Goal: Task Accomplishment & Management: Use online tool/utility

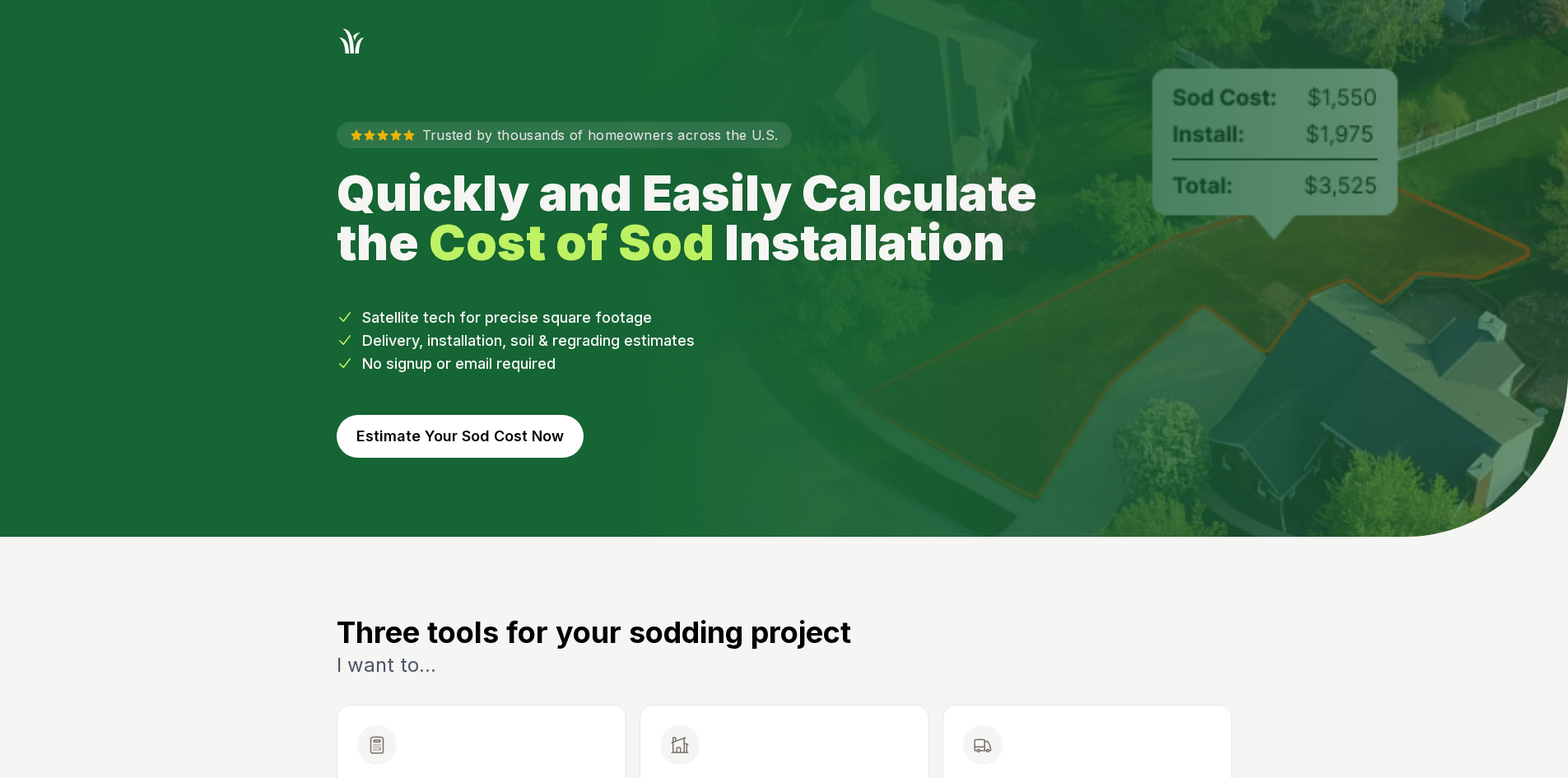
click at [532, 424] on button "Estimate Your Sod Cost Now" at bounding box center [459, 436] width 247 height 43
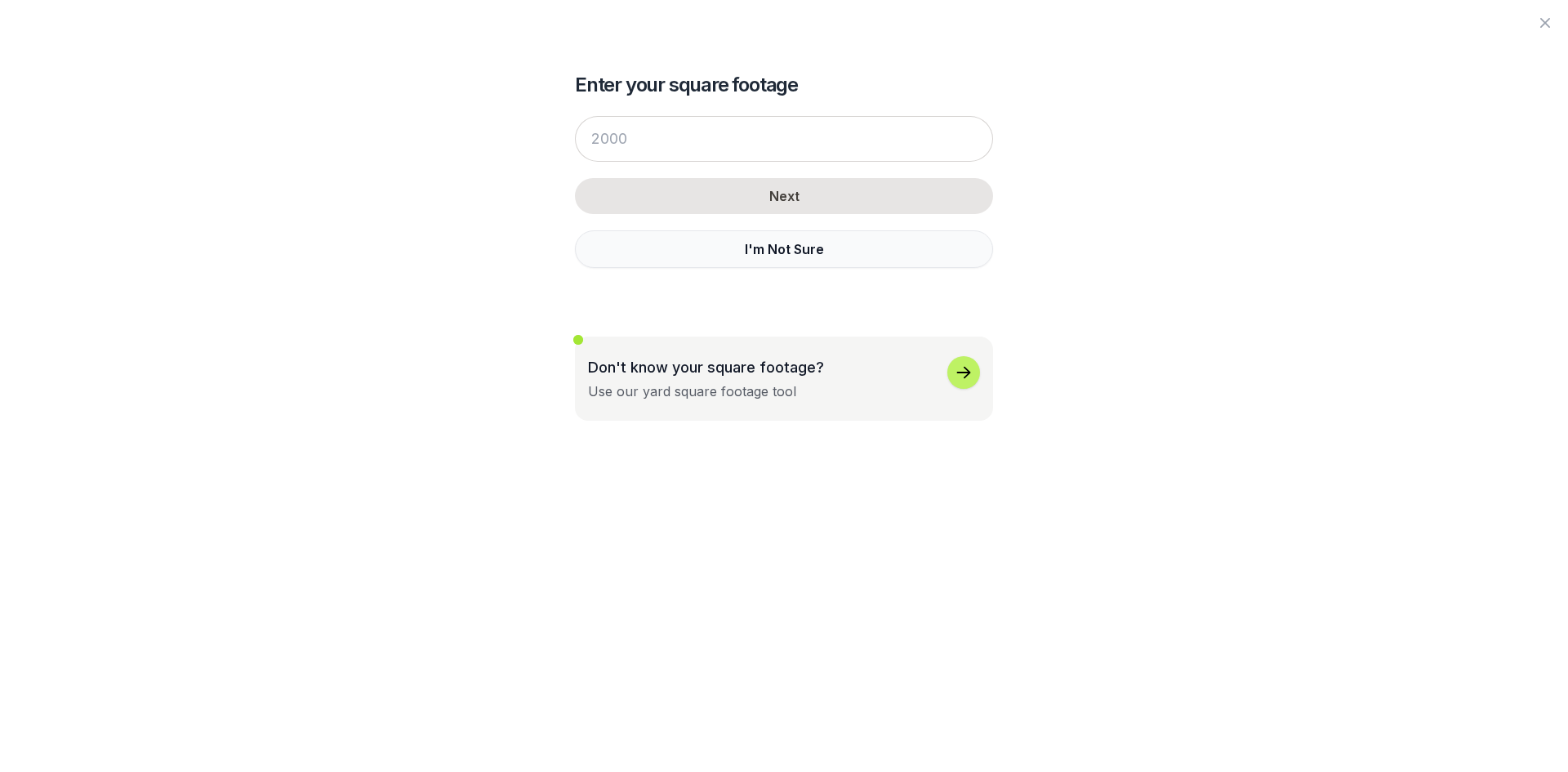
click at [644, 247] on button "I'm Not Sure" at bounding box center [784, 248] width 418 height 37
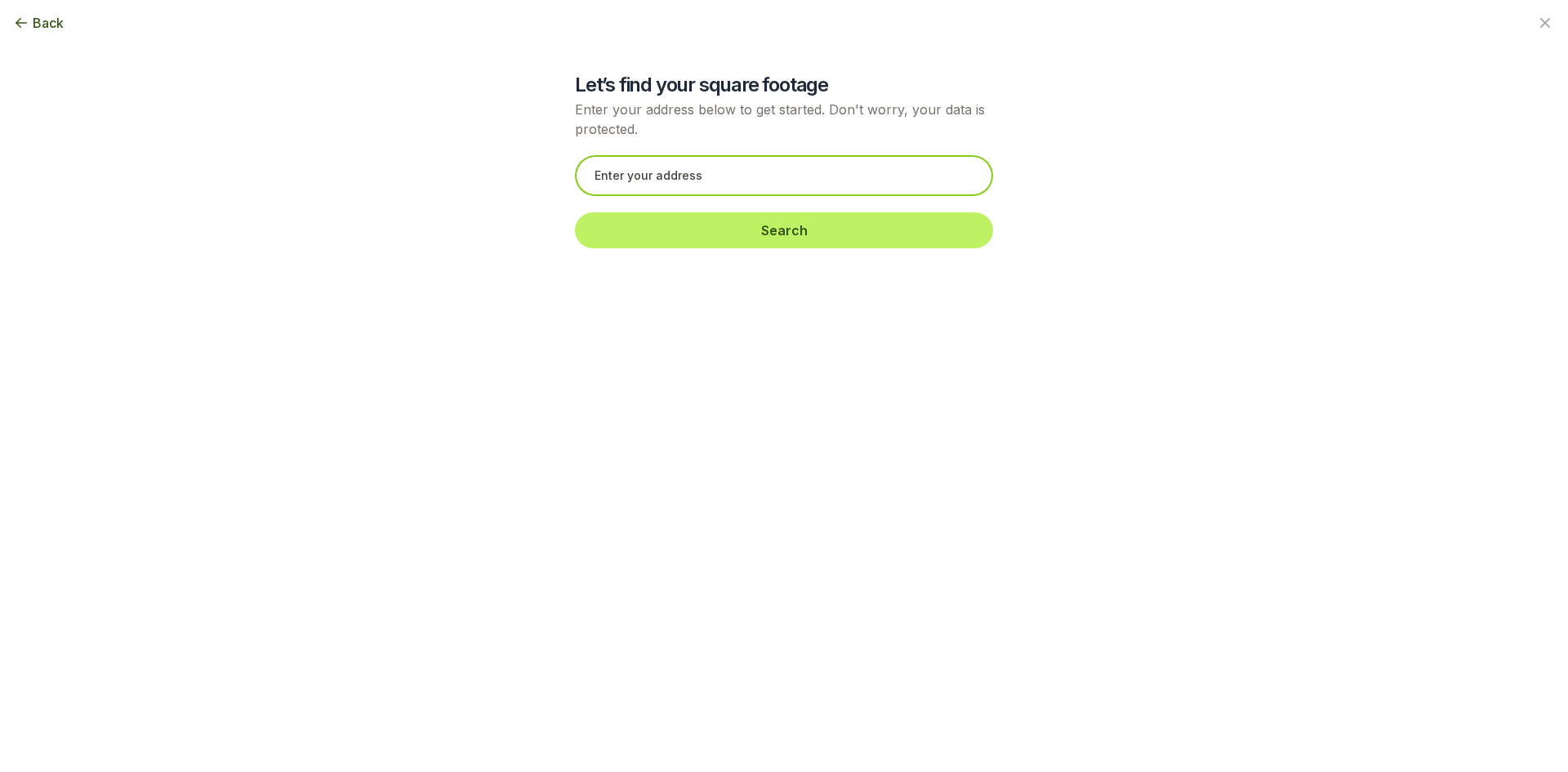
click at [587, 176] on input "text" at bounding box center [784, 175] width 418 height 41
paste input "[STREET_ADDRESS][PERSON_NAME]"
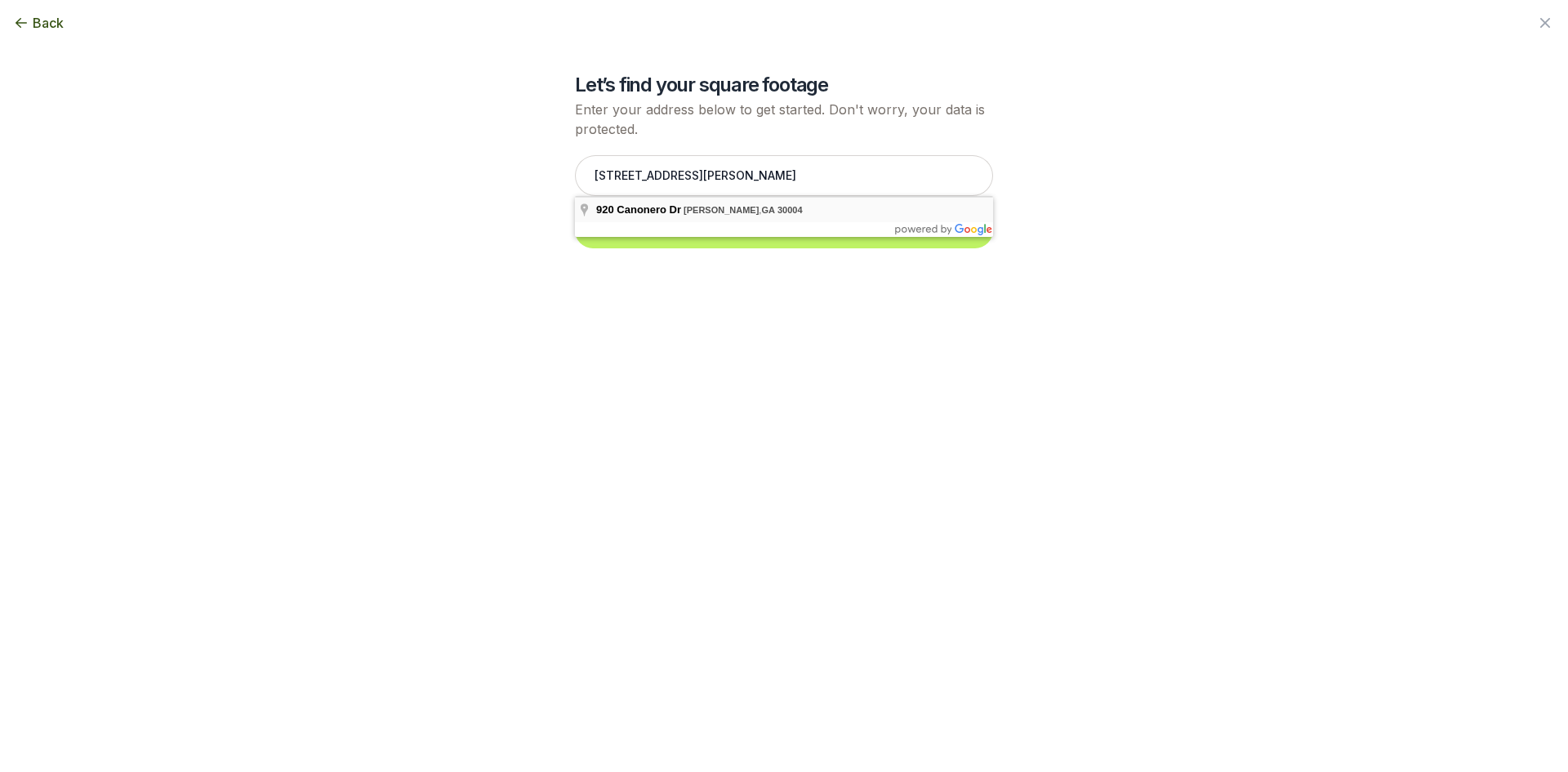
type input "[STREET_ADDRESS][PERSON_NAME]"
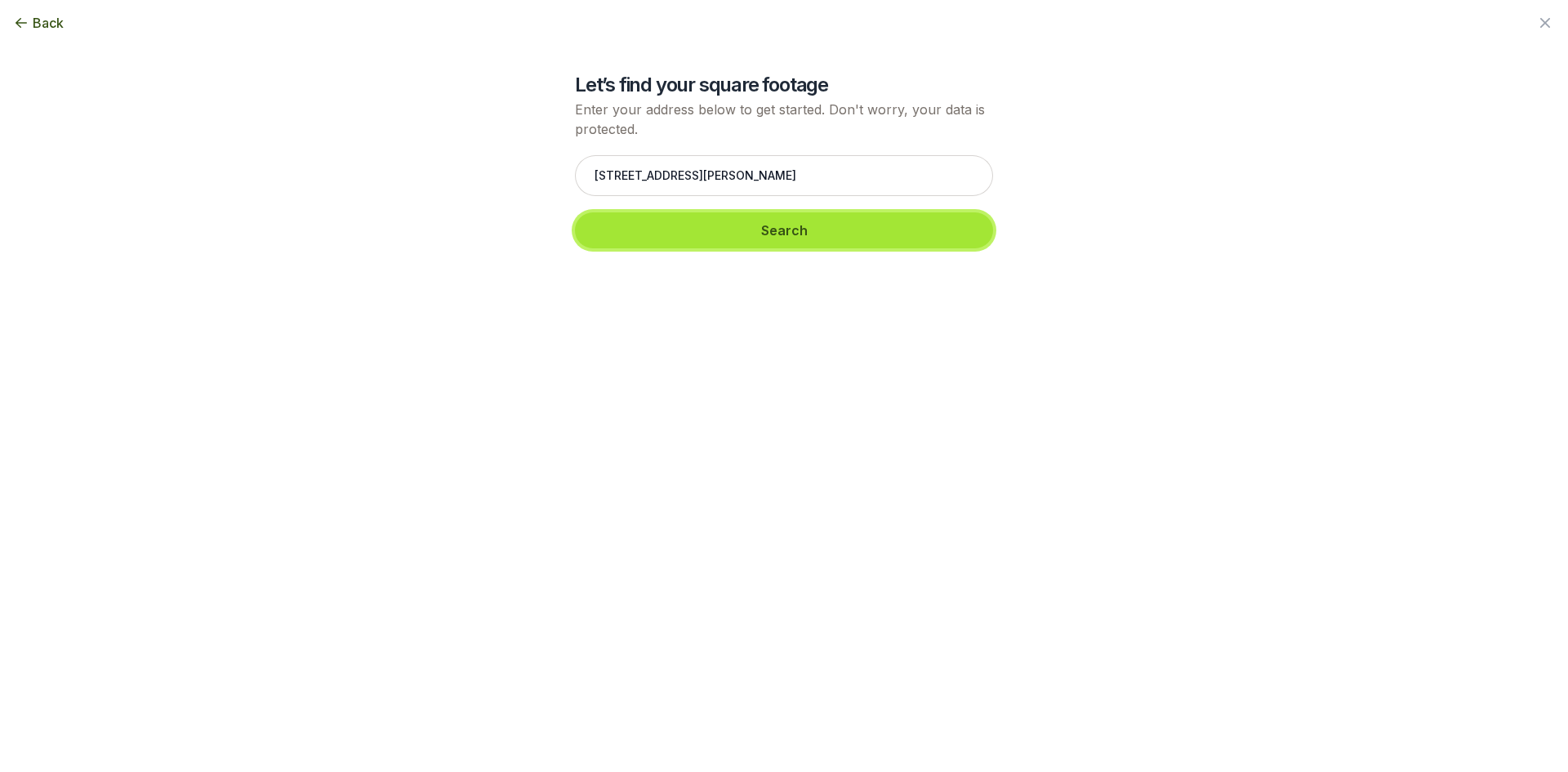
click at [657, 225] on button "Search" at bounding box center [784, 229] width 418 height 35
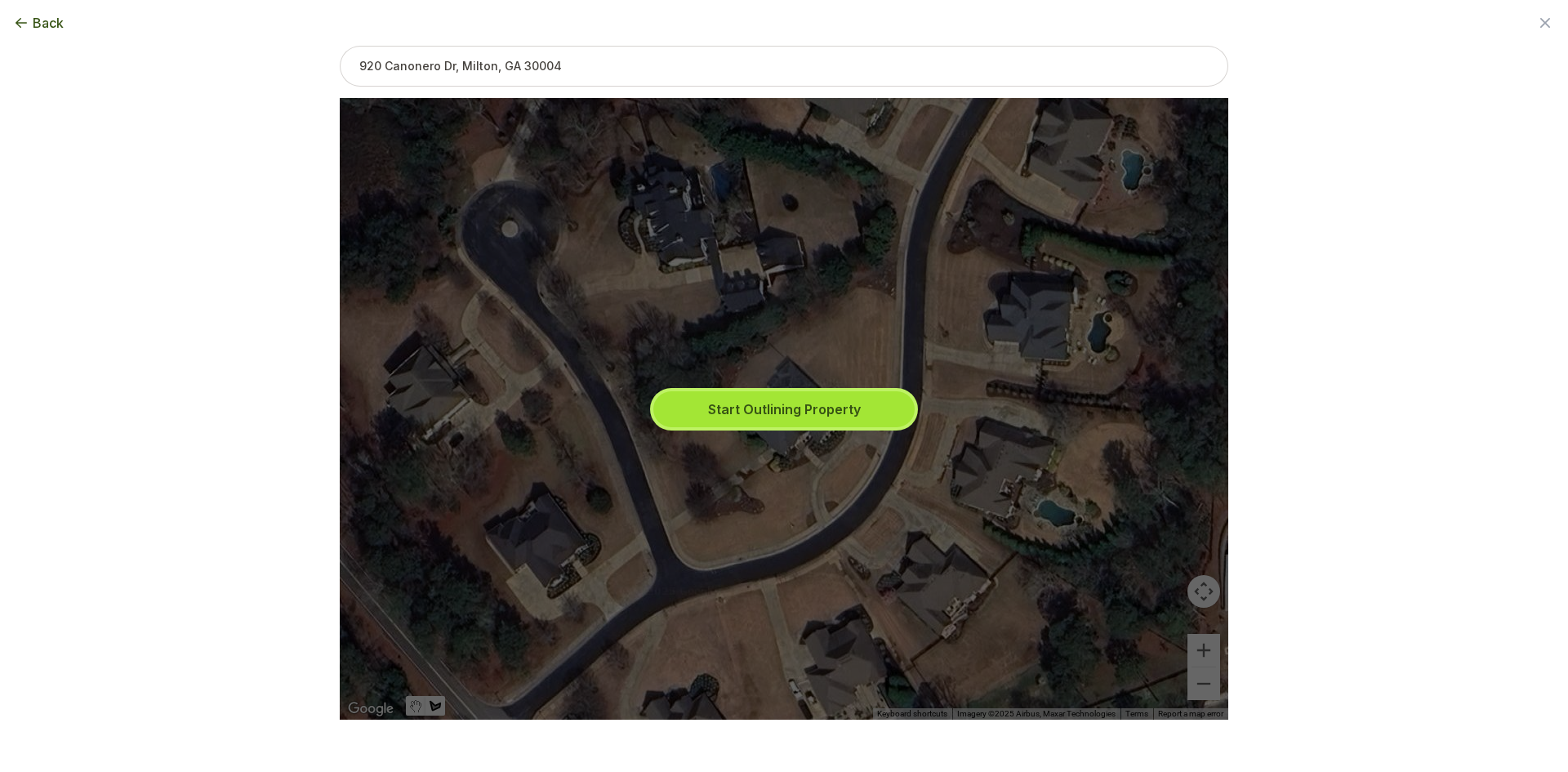
click at [765, 409] on button "Start Outlining Property" at bounding box center [784, 409] width 261 height 35
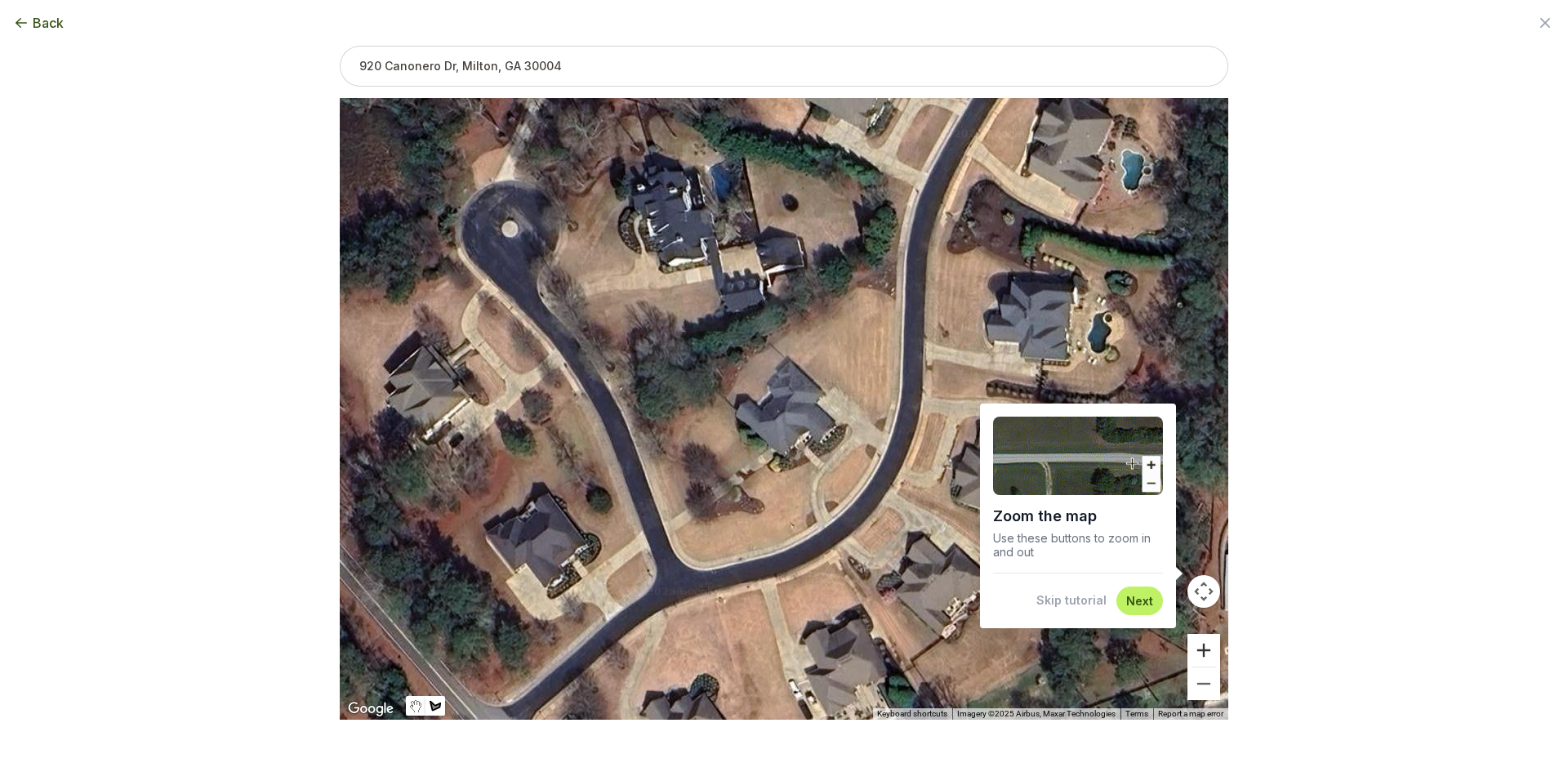
click at [1202, 647] on button "Zoom in" at bounding box center [1204, 650] width 33 height 33
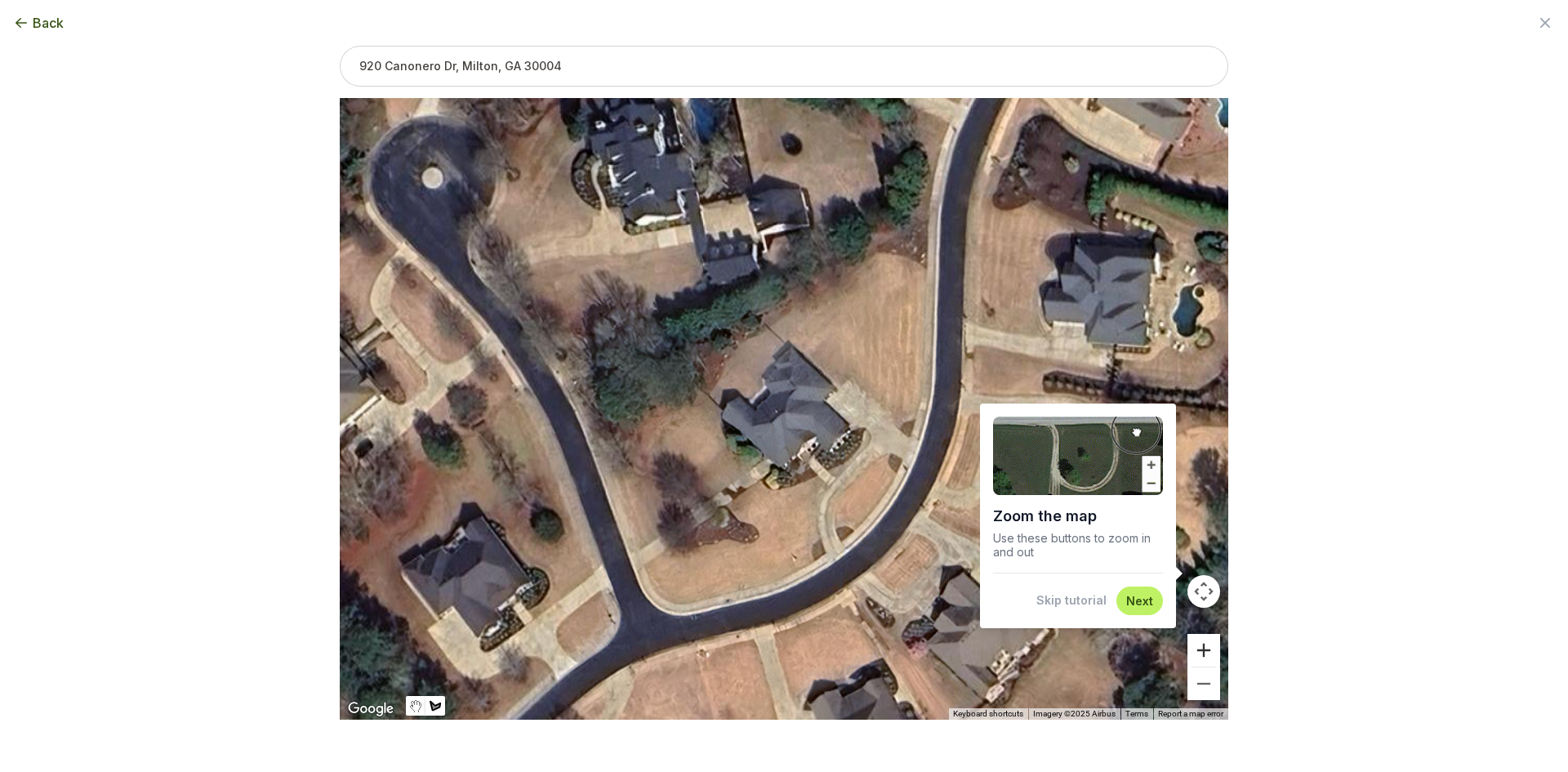
click at [1202, 647] on button "Zoom in" at bounding box center [1204, 650] width 33 height 33
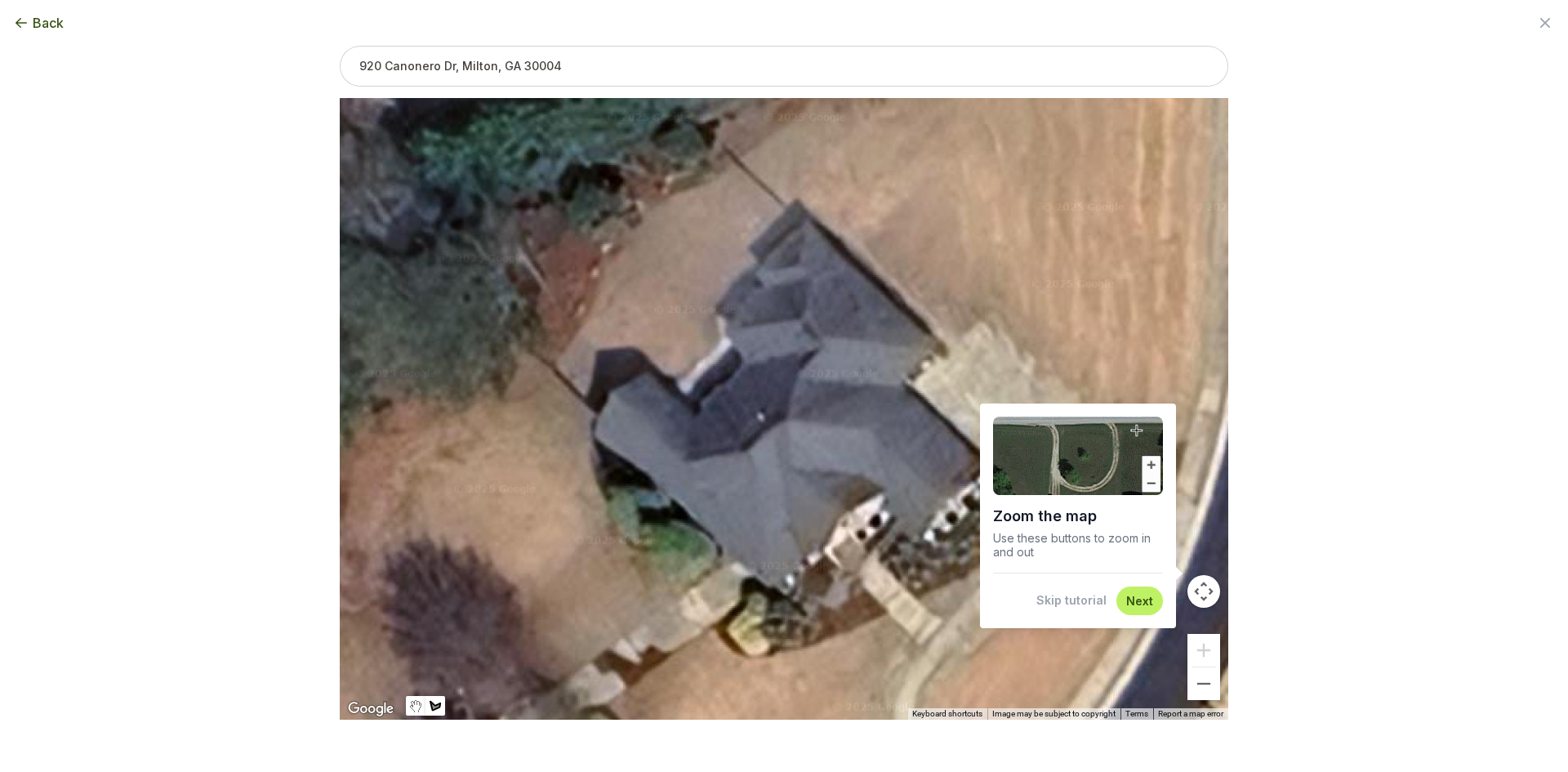
click at [1059, 594] on button "Skip tutorial" at bounding box center [1071, 599] width 70 height 16
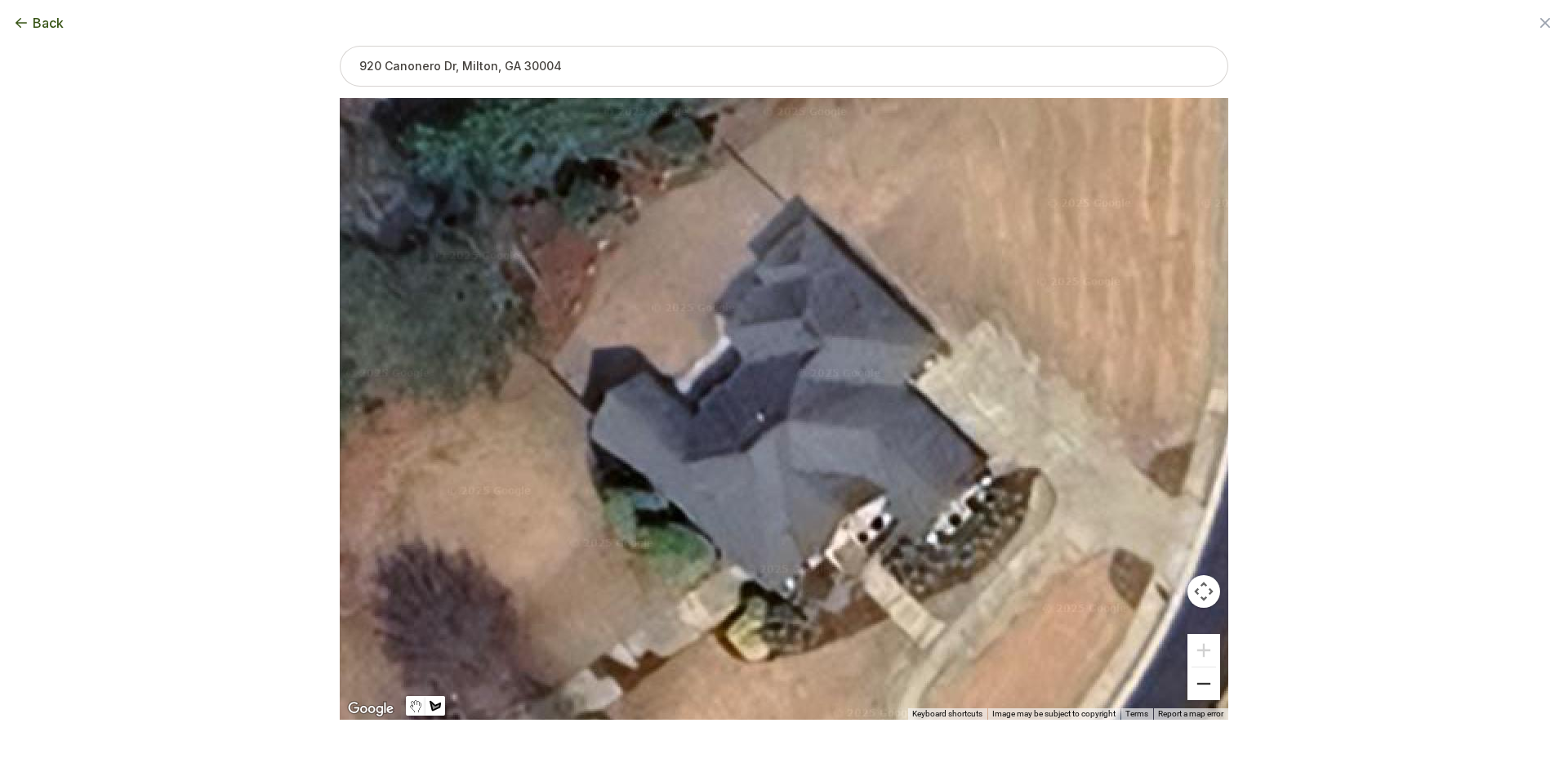
click at [1202, 694] on button "Zoom out" at bounding box center [1204, 684] width 33 height 33
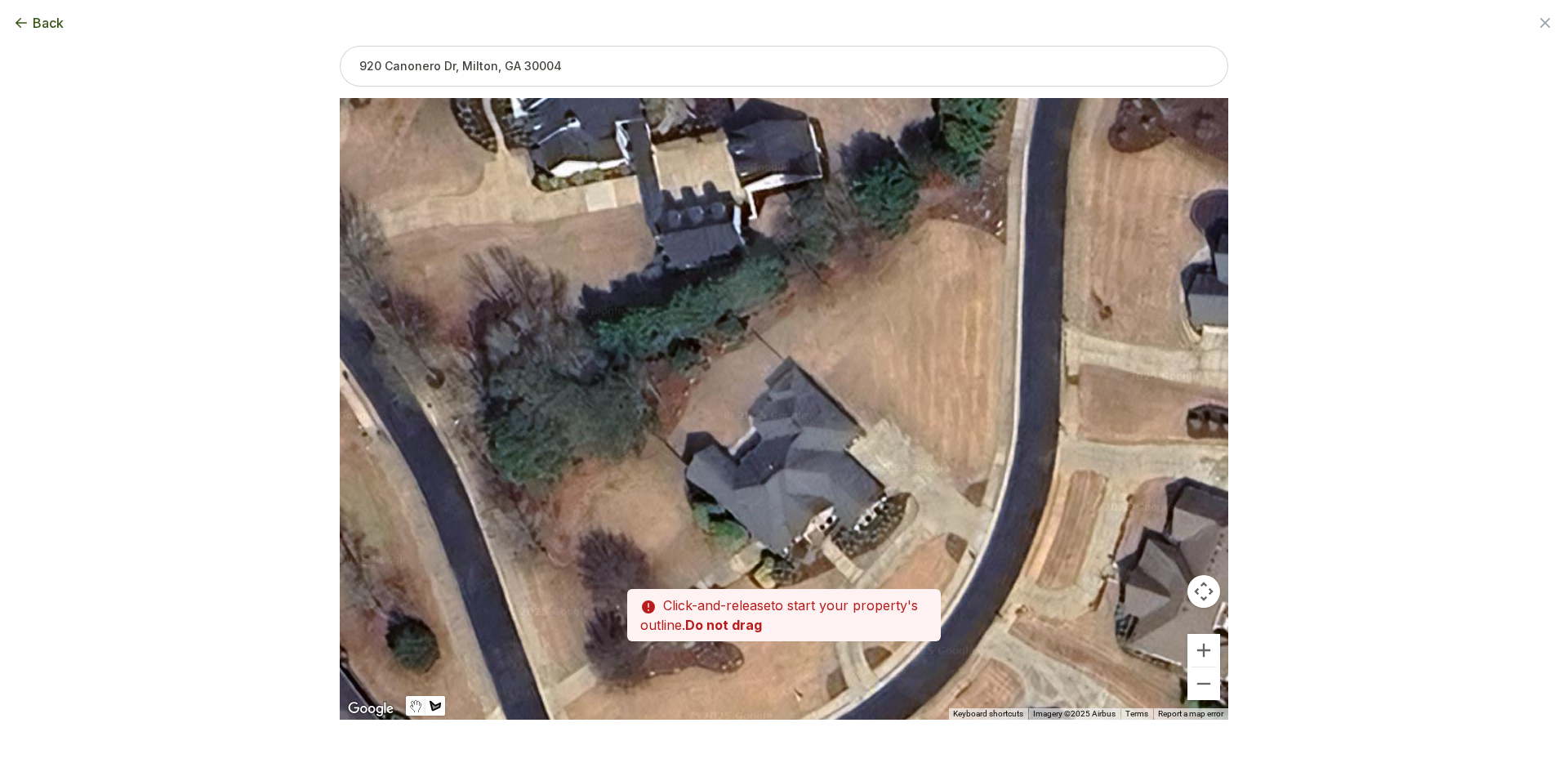
drag, startPoint x: 893, startPoint y: 439, endPoint x: 892, endPoint y: 486, distance: 47.0
click at [892, 486] on div at bounding box center [784, 409] width 888 height 621
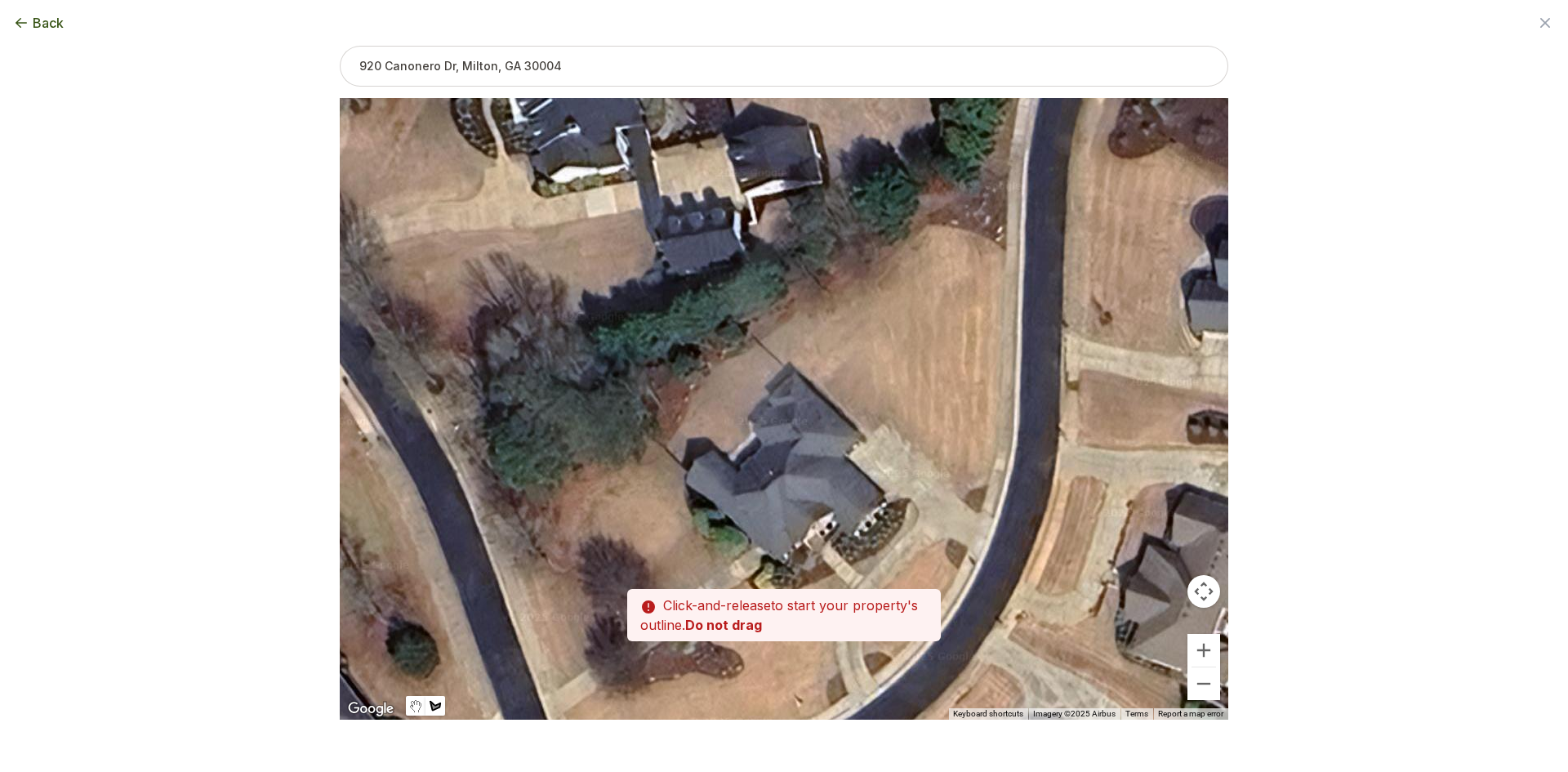
click at [792, 365] on div at bounding box center [784, 409] width 888 height 621
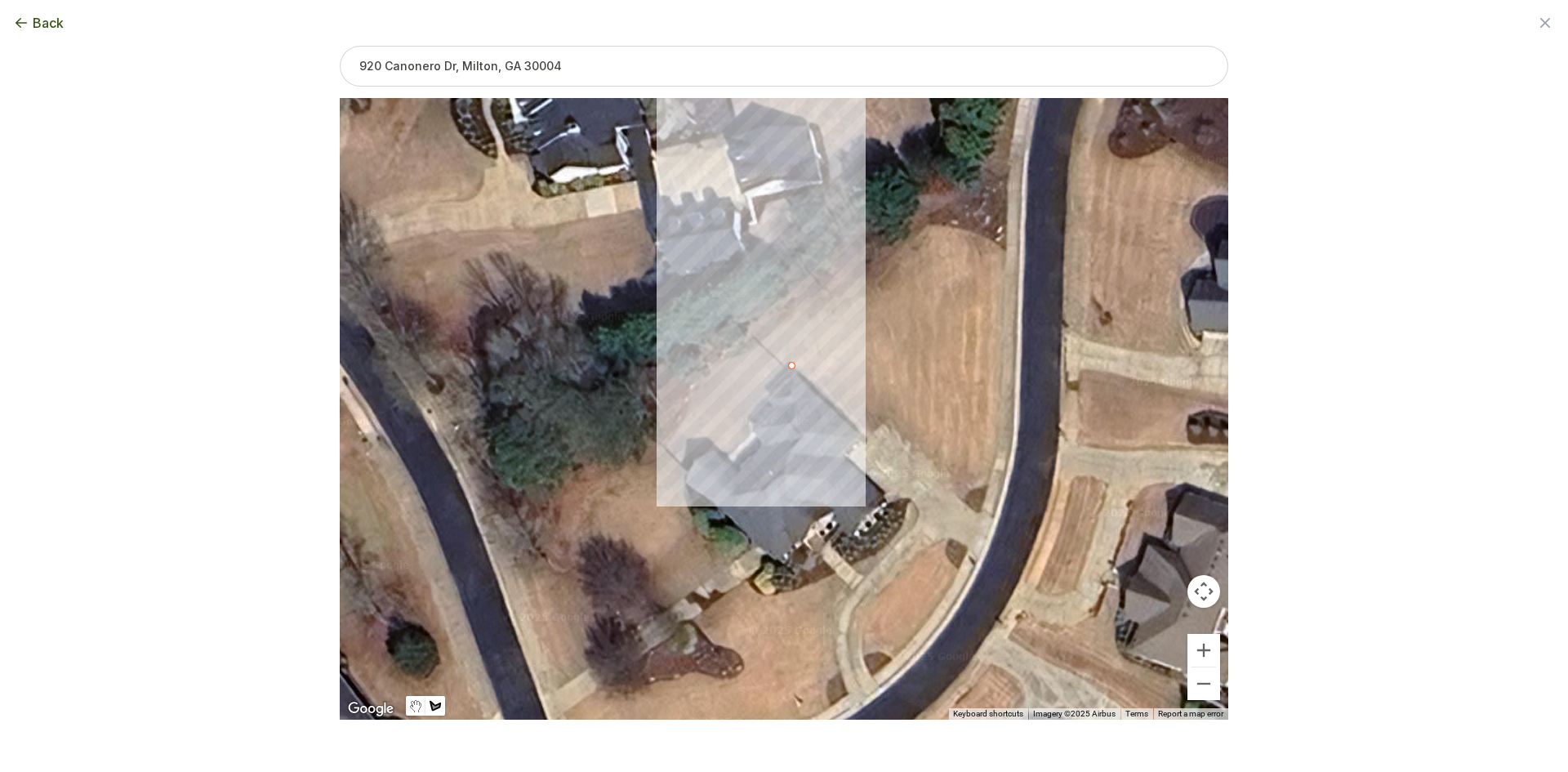
click at [807, 303] on div at bounding box center [784, 409] width 888 height 621
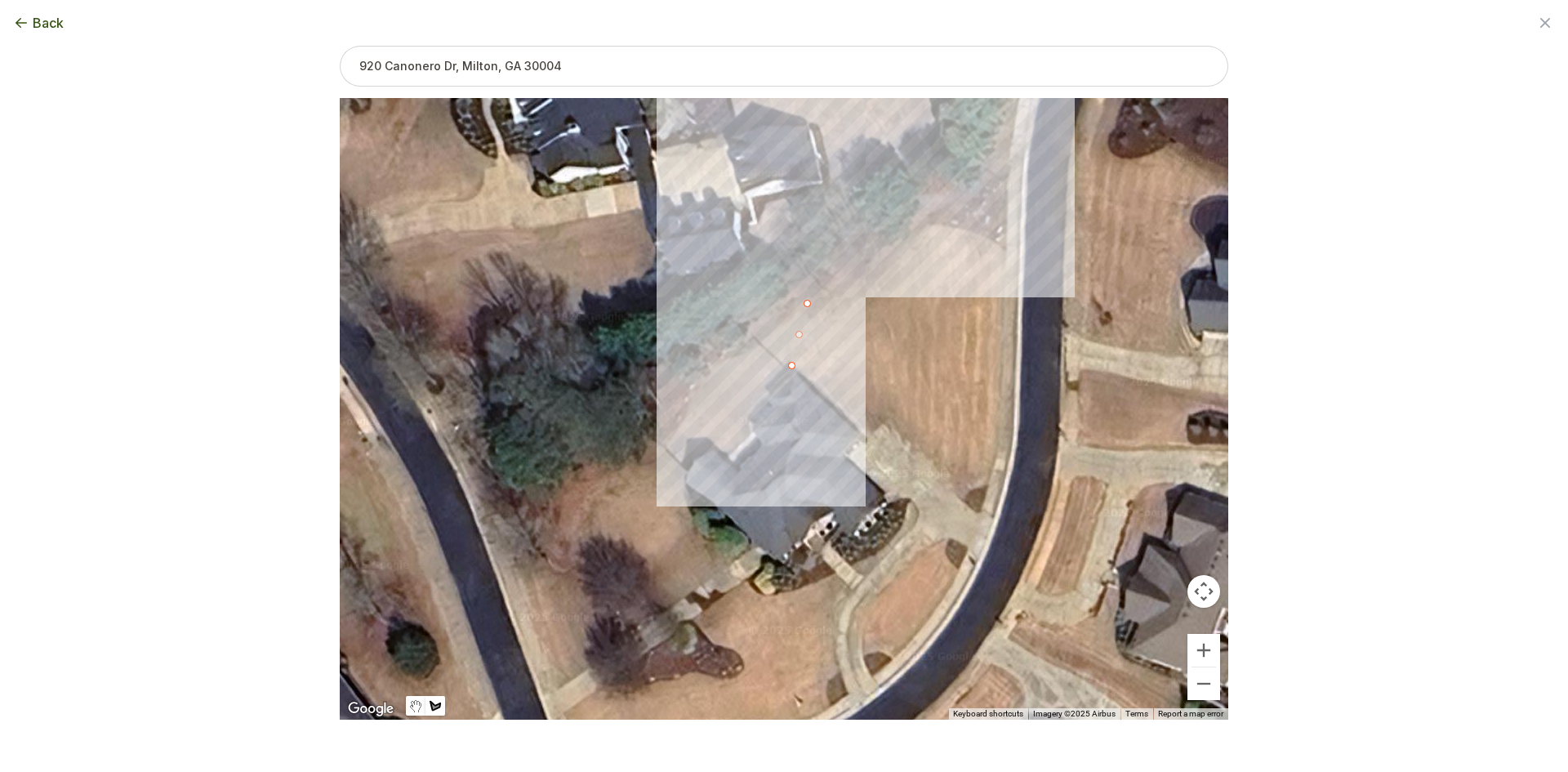
click at [871, 253] on div at bounding box center [784, 409] width 888 height 621
click at [928, 222] on div at bounding box center [784, 409] width 888 height 621
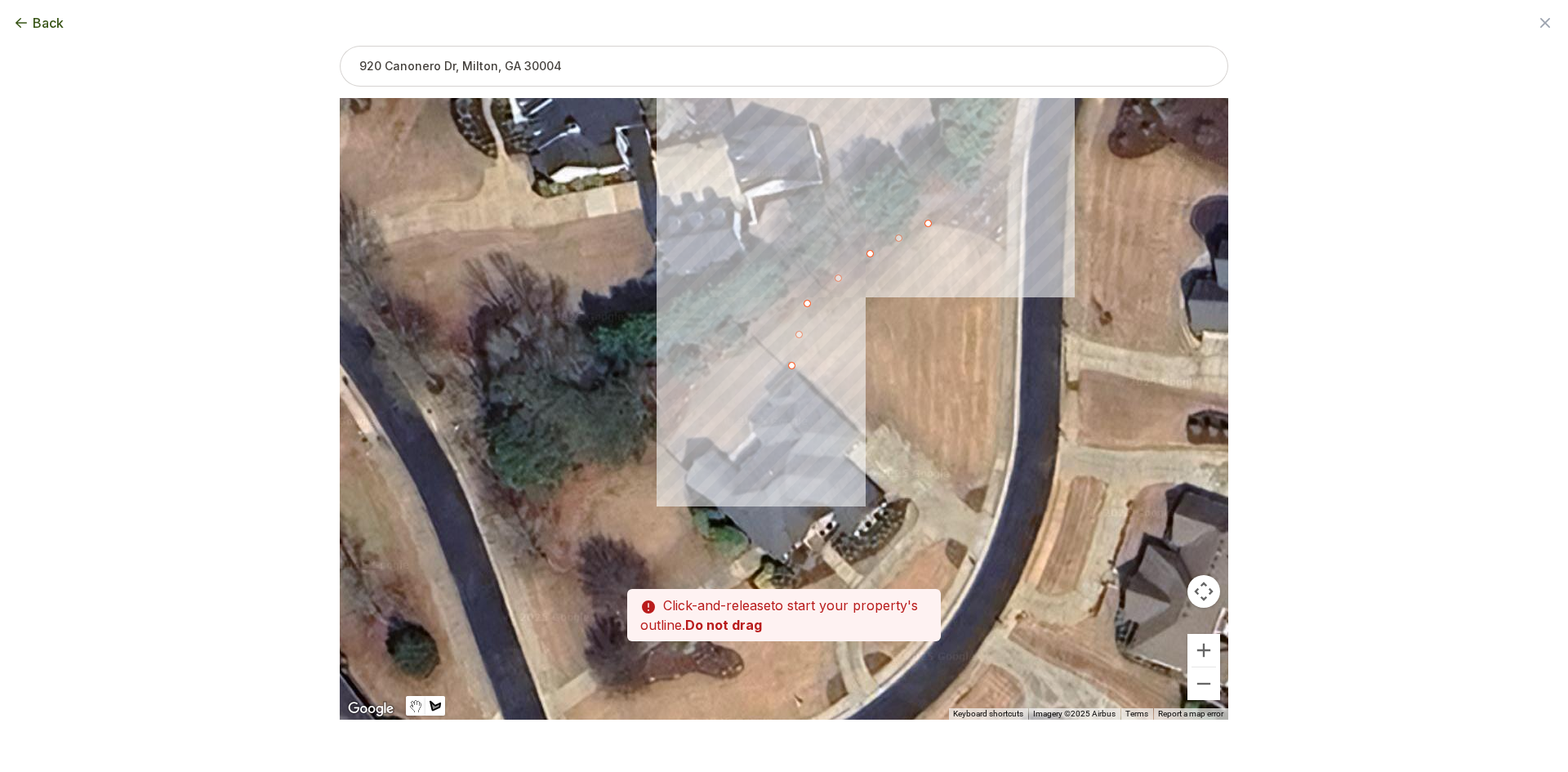
click at [973, 232] on div at bounding box center [784, 409] width 888 height 621
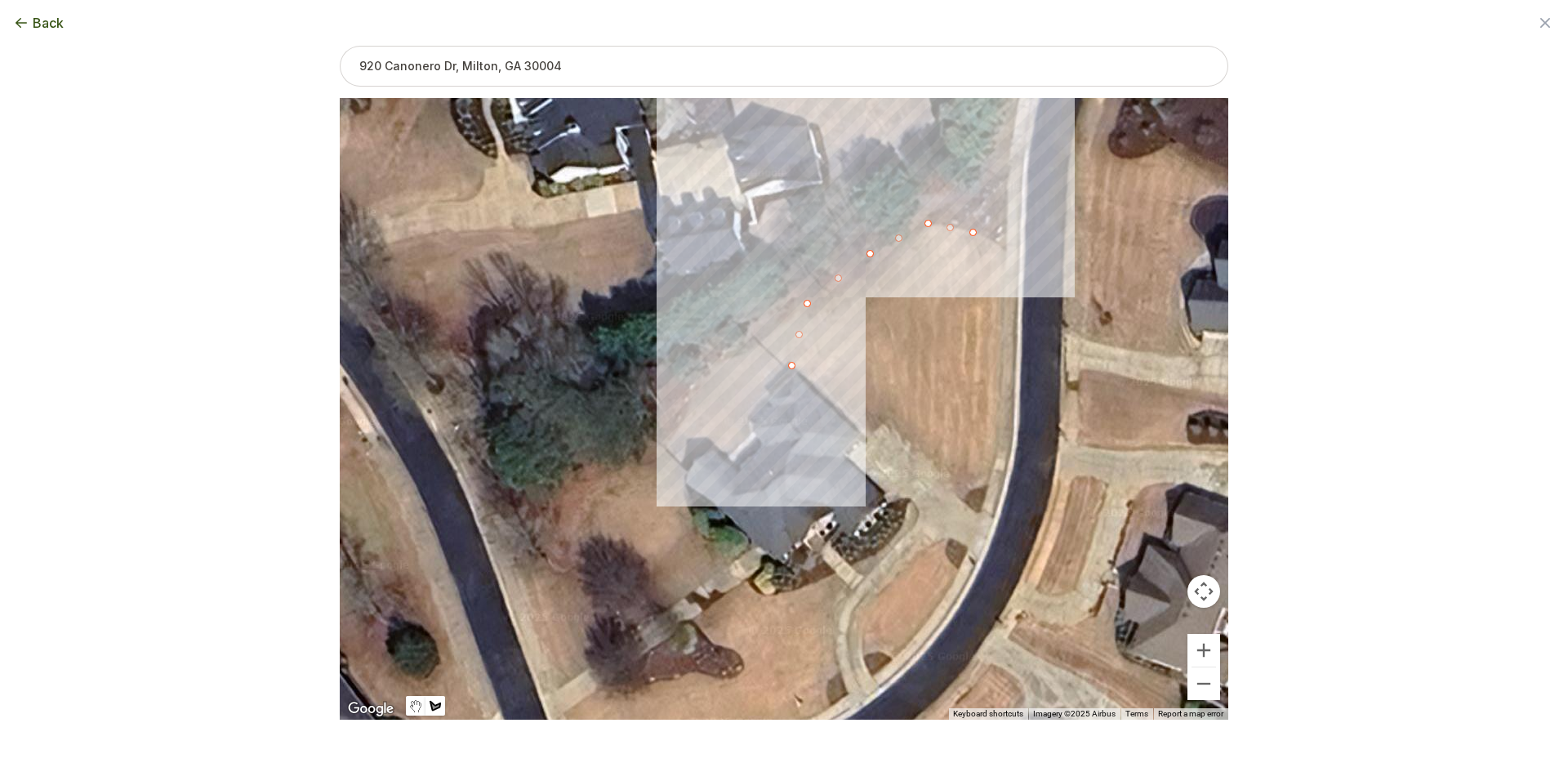
click at [1007, 249] on div at bounding box center [784, 409] width 888 height 621
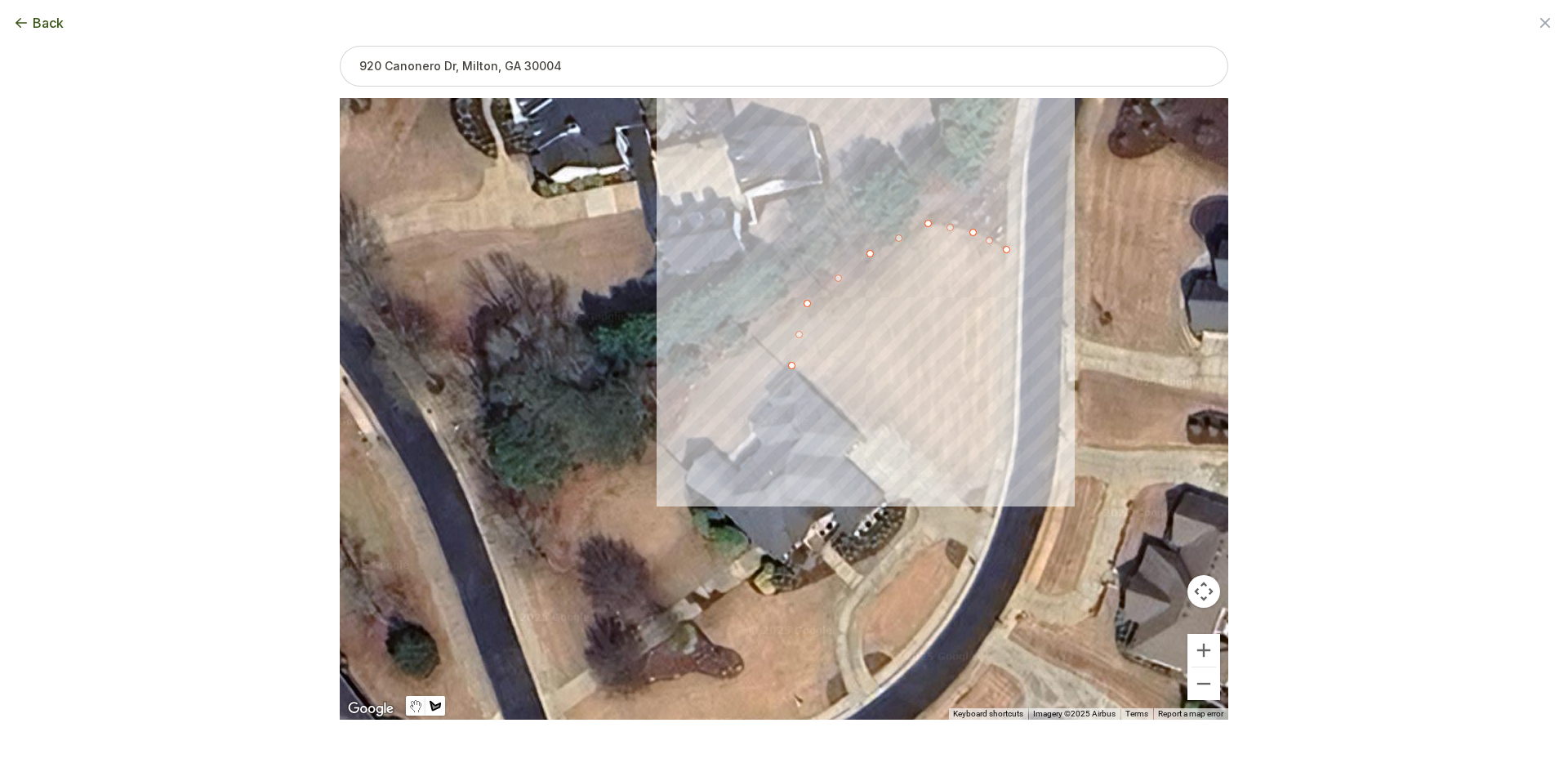
click at [1005, 355] on div at bounding box center [784, 409] width 888 height 621
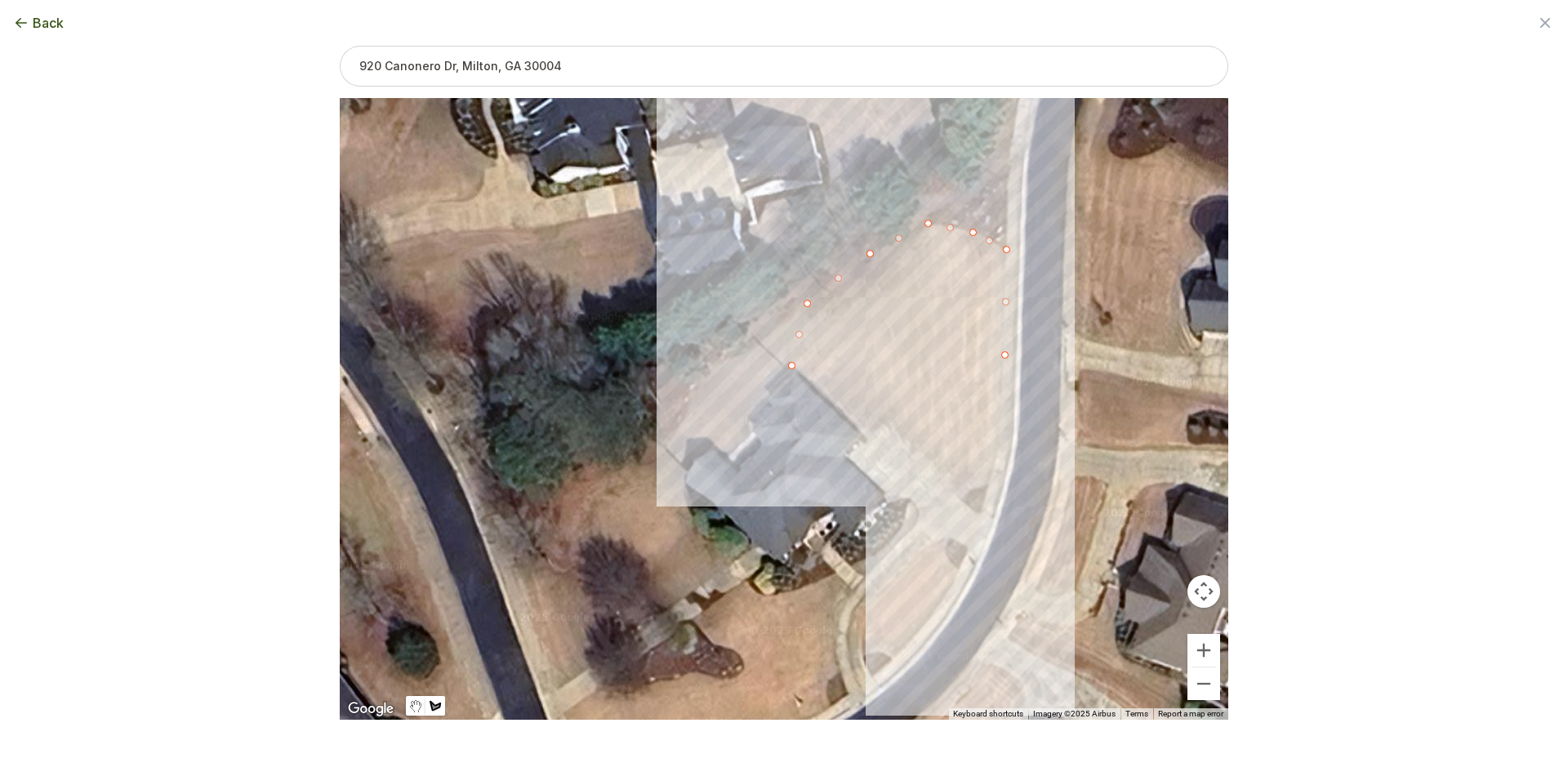
click at [993, 518] on div at bounding box center [784, 409] width 888 height 621
click at [934, 464] on div at bounding box center [784, 409] width 888 height 621
click at [885, 419] on div at bounding box center [784, 409] width 888 height 621
click at [866, 434] on div at bounding box center [784, 409] width 888 height 621
click at [794, 365] on div at bounding box center [784, 409] width 888 height 621
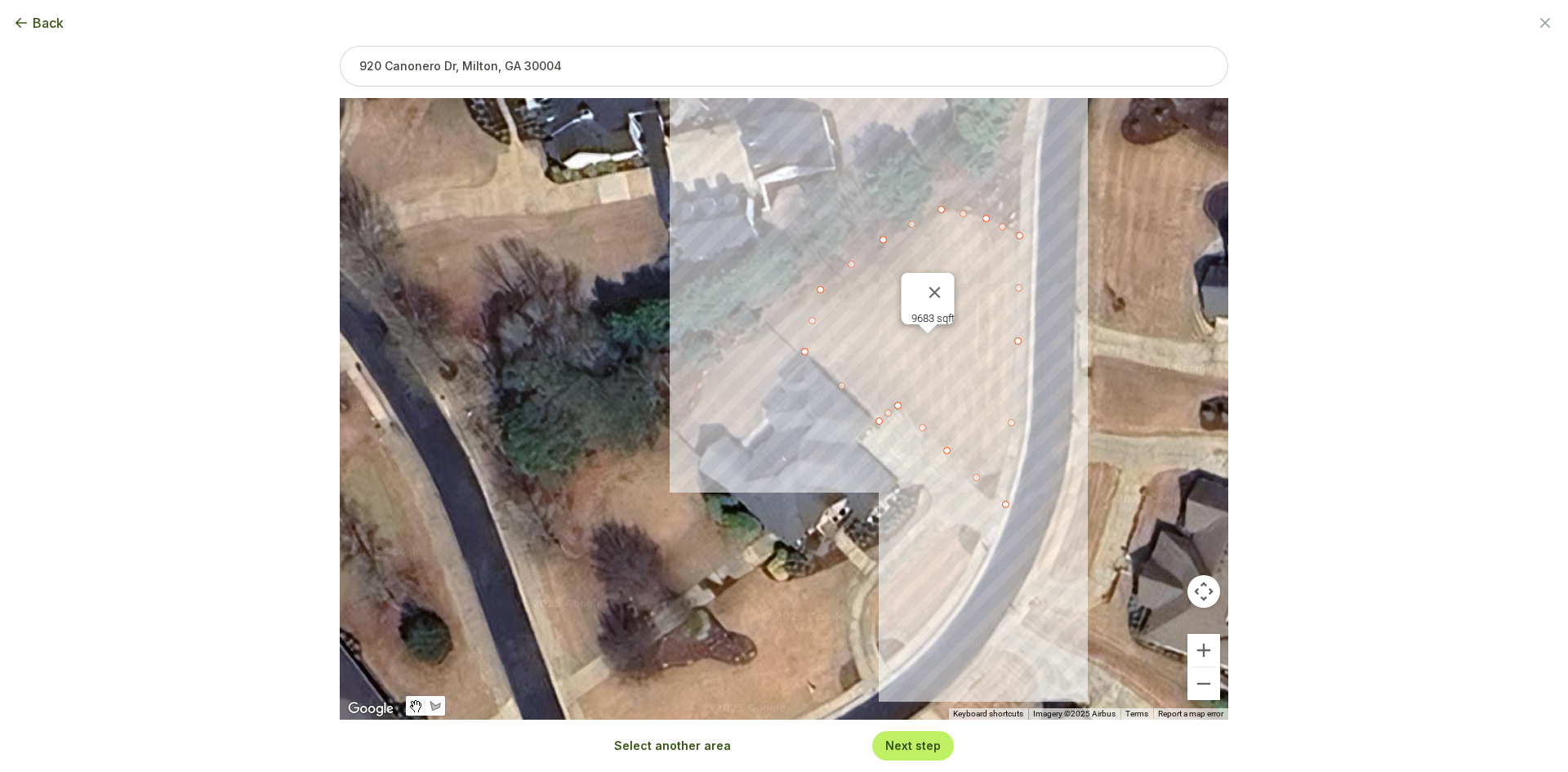
drag, startPoint x: 795, startPoint y: 435, endPoint x: 812, endPoint y: 418, distance: 24.0
click at [812, 418] on div "9683 sqft" at bounding box center [784, 409] width 888 height 621
click at [673, 741] on button "Select another area" at bounding box center [672, 745] width 117 height 16
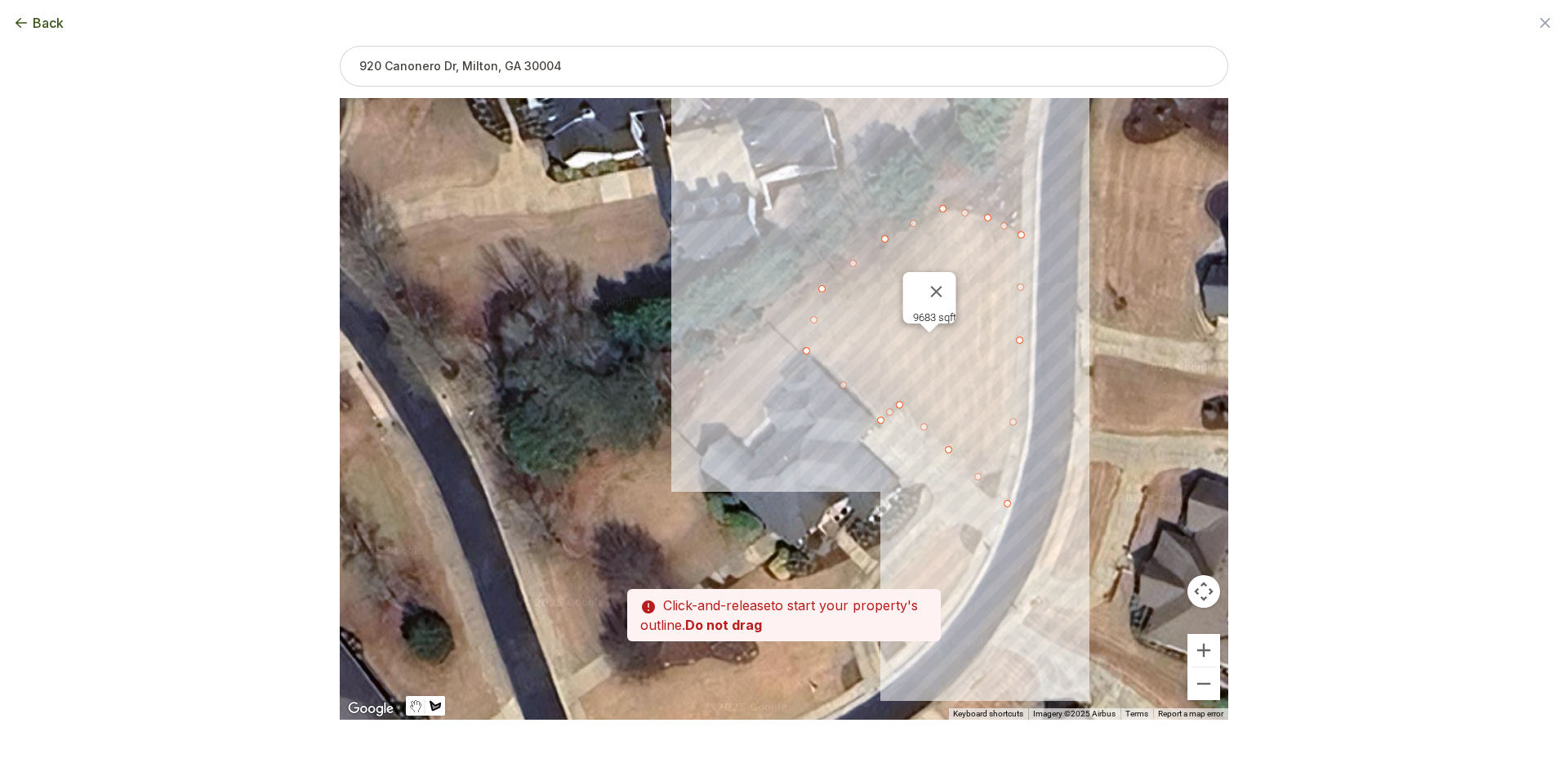
click at [699, 470] on div at bounding box center [784, 409] width 888 height 621
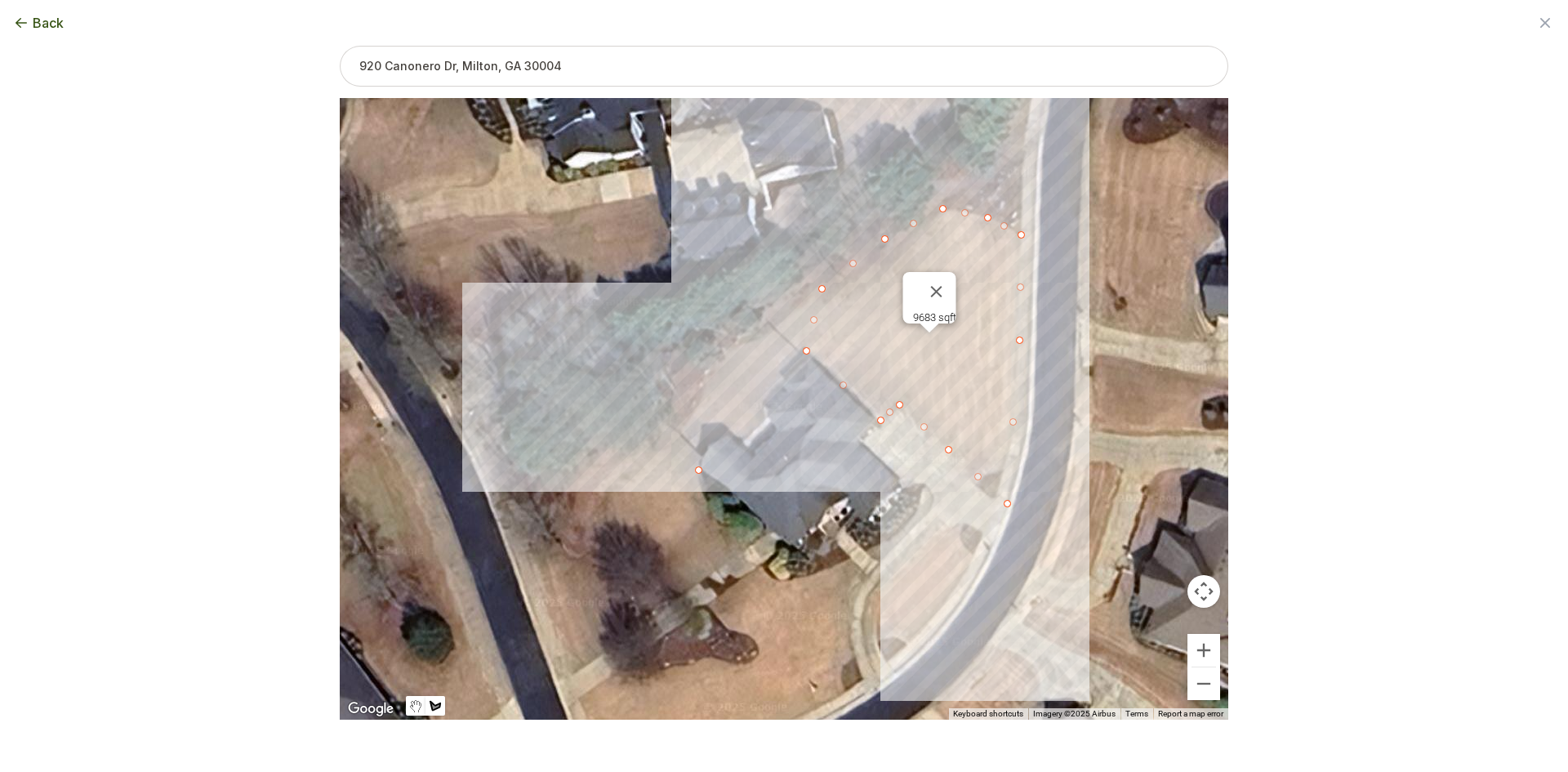
click at [670, 433] on div at bounding box center [784, 409] width 888 height 621
click at [692, 417] on div at bounding box center [784, 409] width 888 height 621
click at [711, 372] on div at bounding box center [784, 409] width 888 height 621
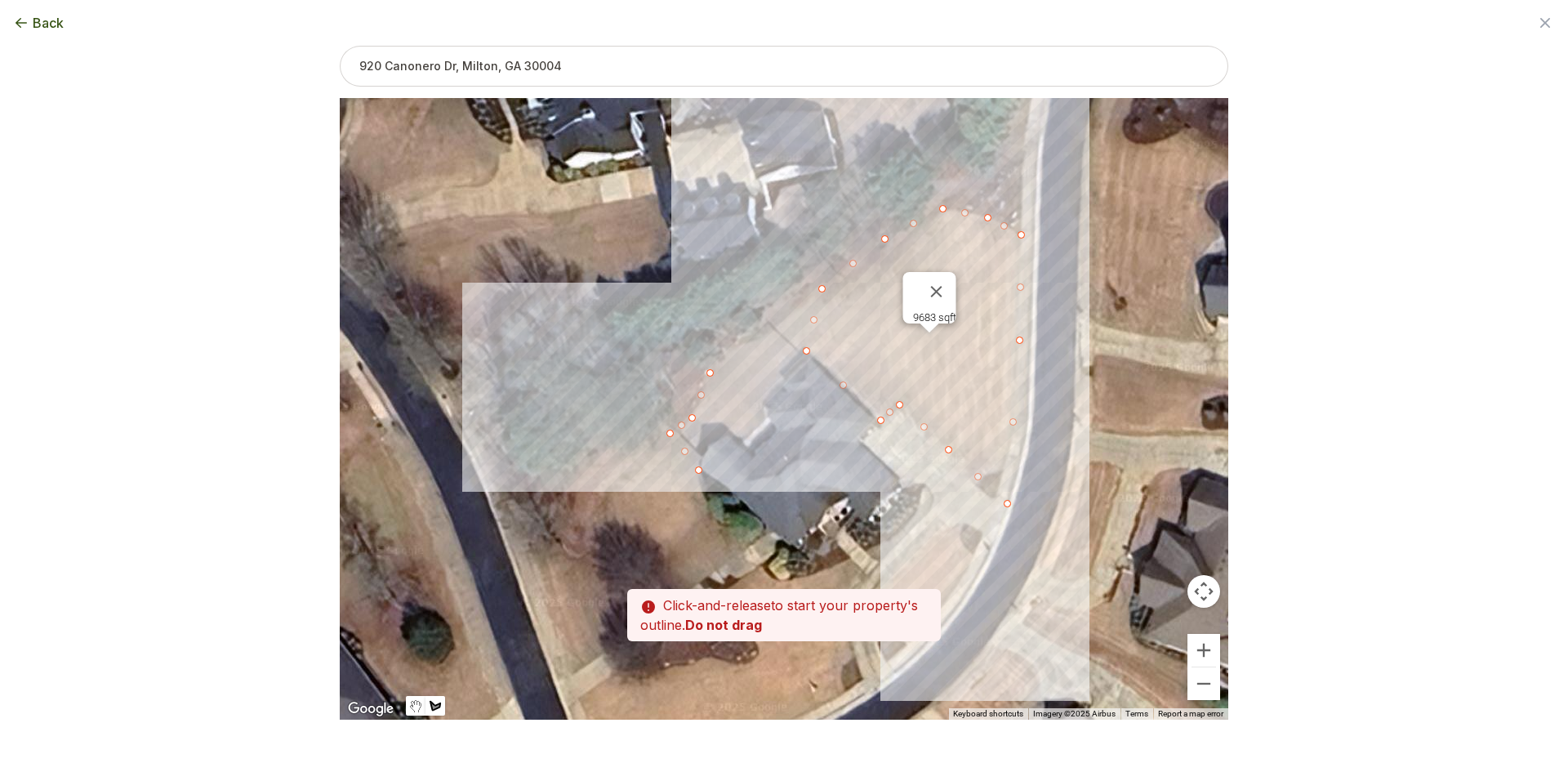
click at [740, 341] on div at bounding box center [784, 409] width 888 height 621
click at [772, 319] on div at bounding box center [784, 409] width 888 height 621
click at [818, 290] on div at bounding box center [784, 409] width 888 height 621
click at [800, 351] on div at bounding box center [784, 409] width 888 height 621
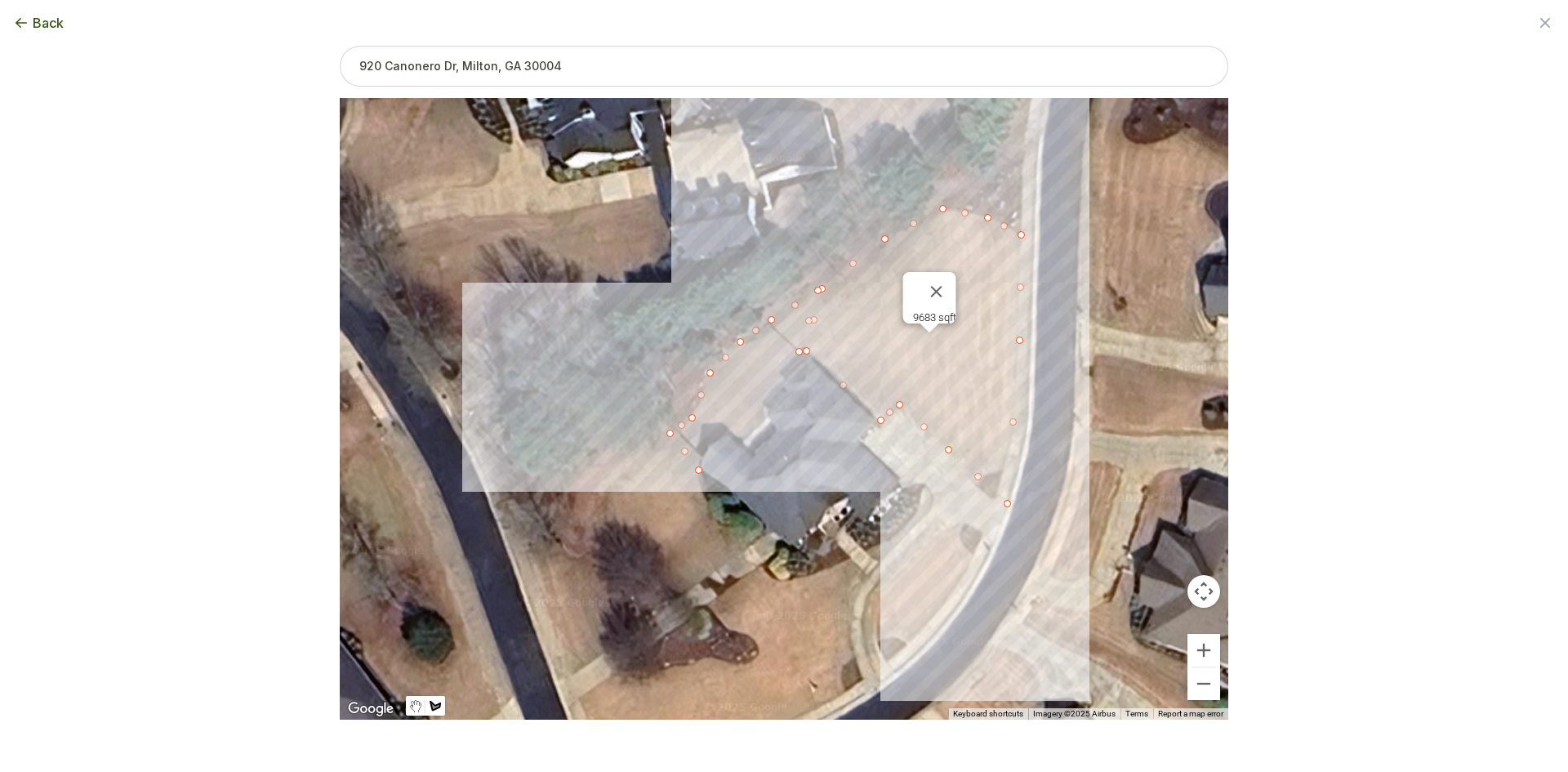
click at [761, 403] on div at bounding box center [784, 409] width 888 height 621
click at [765, 420] on div at bounding box center [784, 409] width 888 height 621
click at [739, 434] on div at bounding box center [784, 409] width 888 height 621
click at [725, 433] on div at bounding box center [784, 409] width 888 height 621
click at [704, 448] on div at bounding box center [784, 409] width 888 height 621
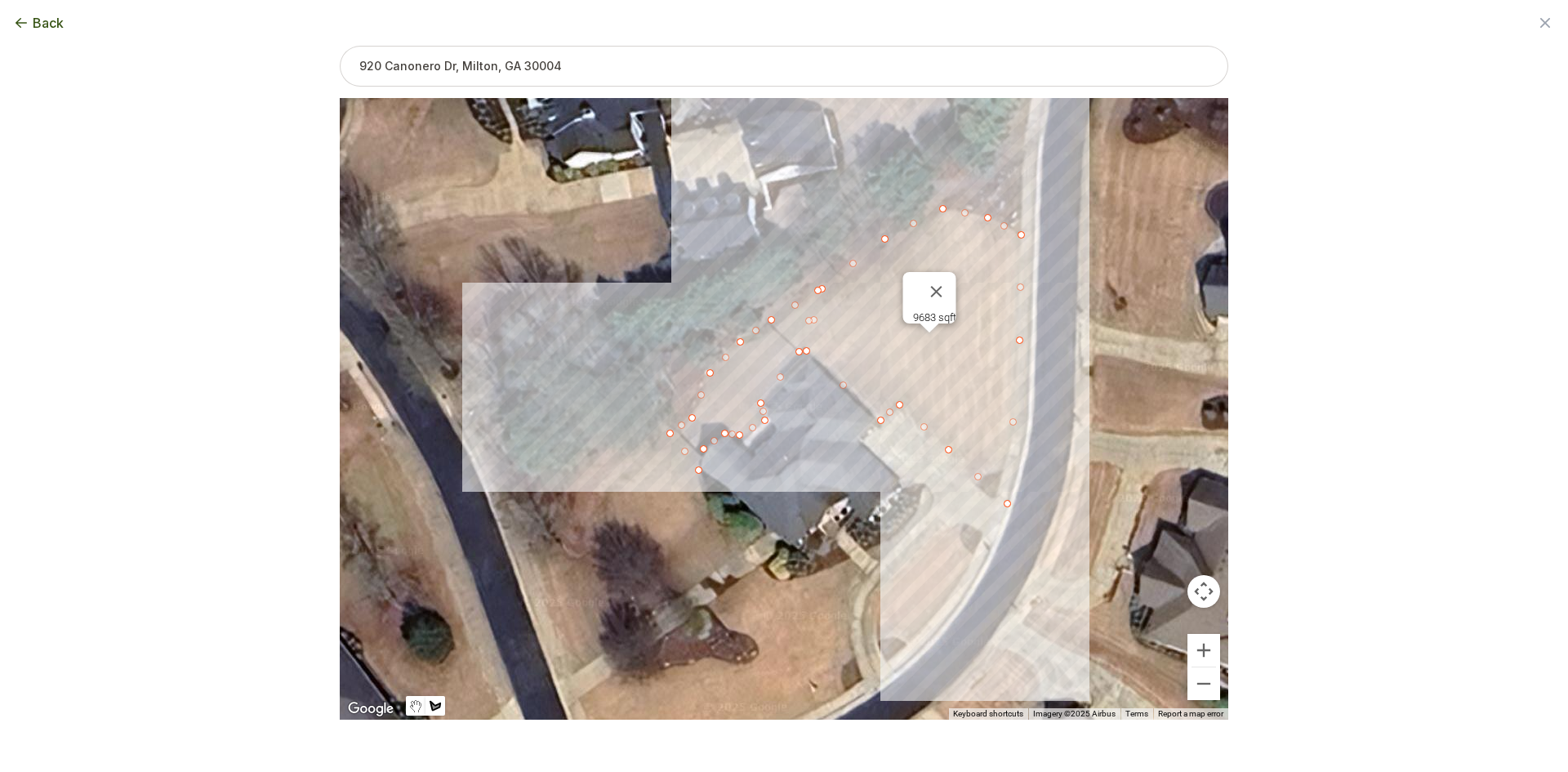
click at [695, 472] on div at bounding box center [784, 409] width 888 height 621
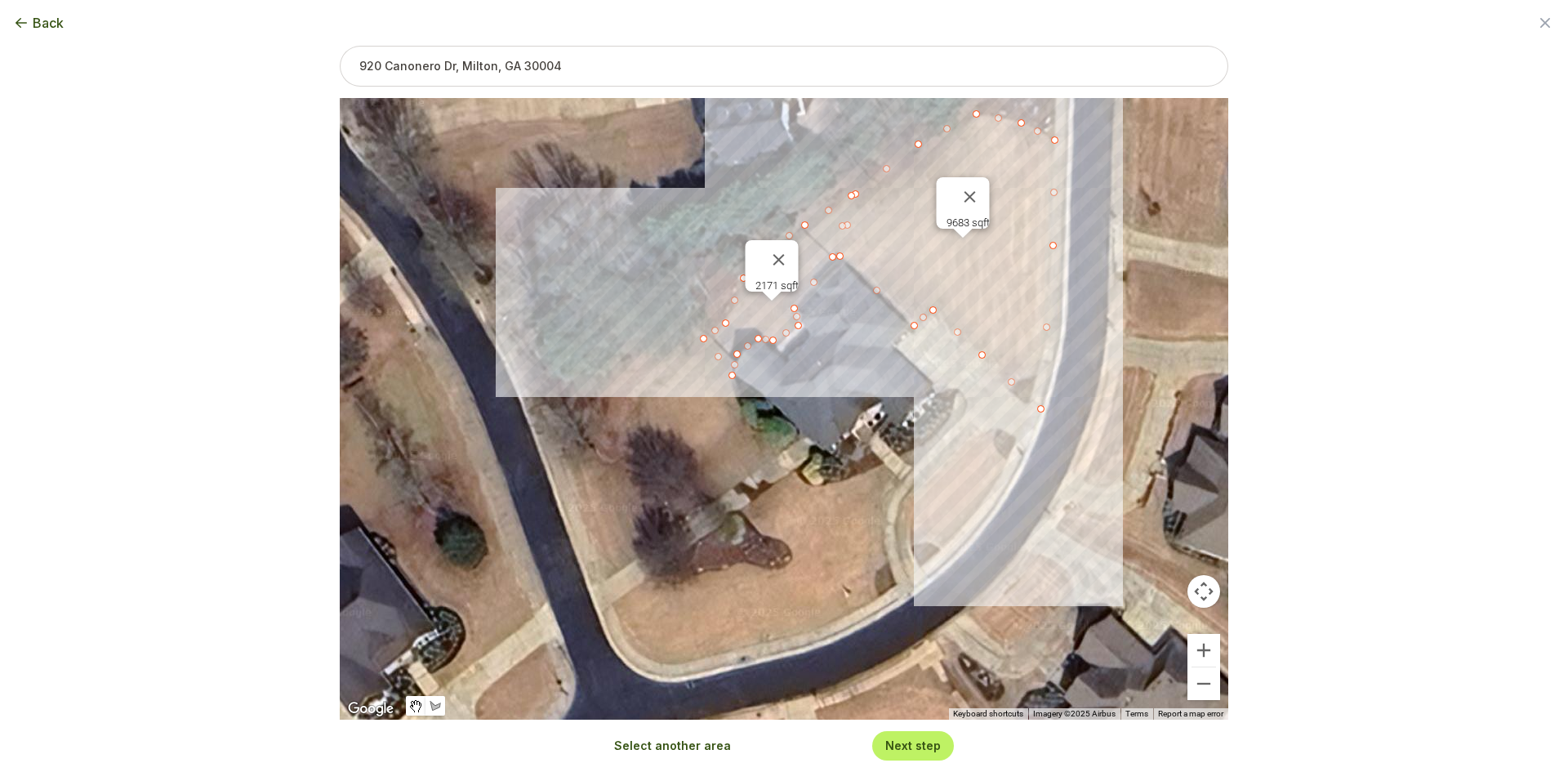
drag, startPoint x: 736, startPoint y: 517, endPoint x: 767, endPoint y: 433, distance: 89.5
click at [767, 433] on div "9683 sqft 2171 sqft" at bounding box center [784, 409] width 888 height 621
click at [680, 745] on button "Select another area" at bounding box center [672, 745] width 117 height 16
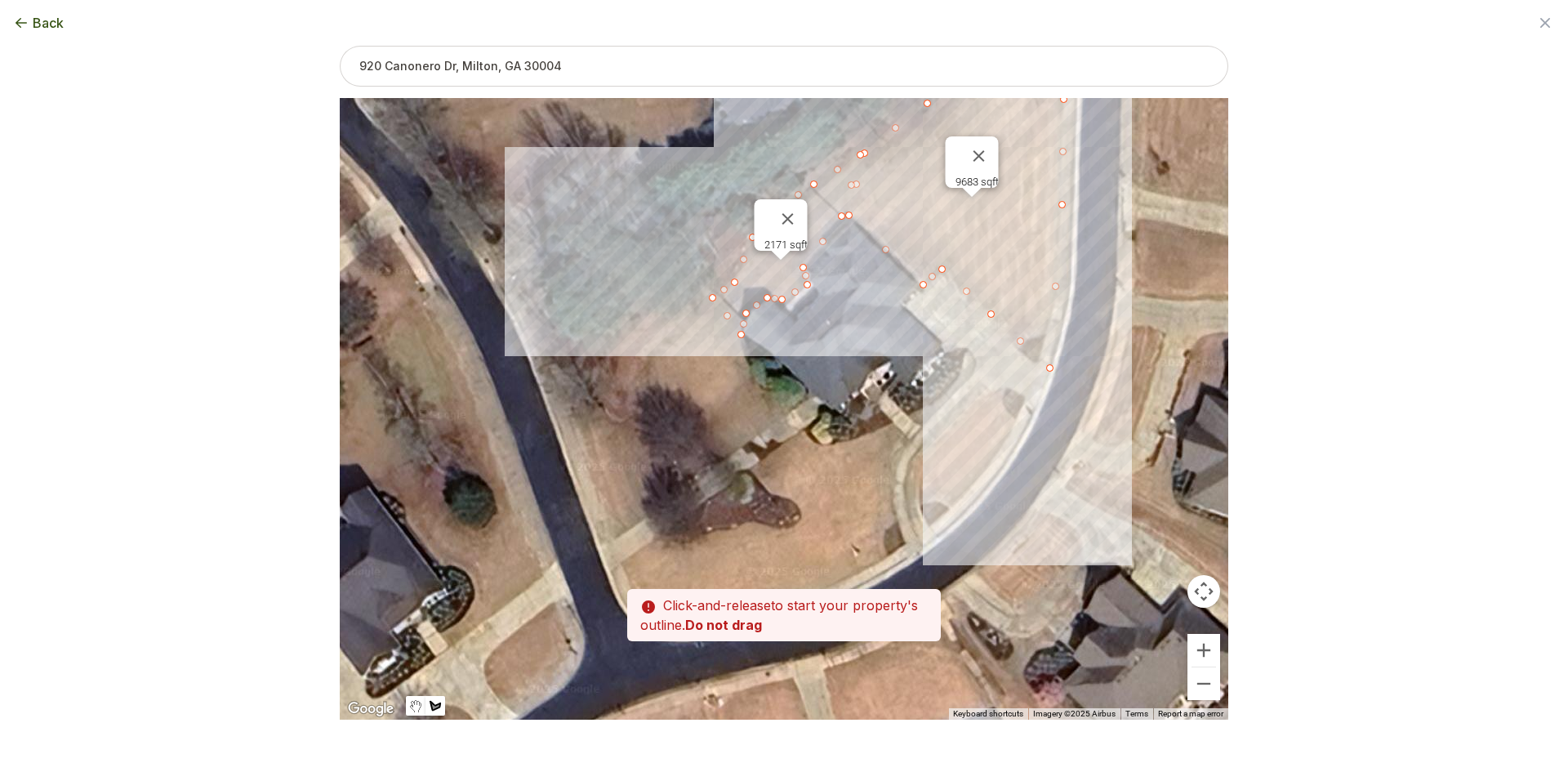
drag, startPoint x: 809, startPoint y: 506, endPoint x: 818, endPoint y: 458, distance: 48.8
click at [818, 458] on div at bounding box center [784, 409] width 888 height 621
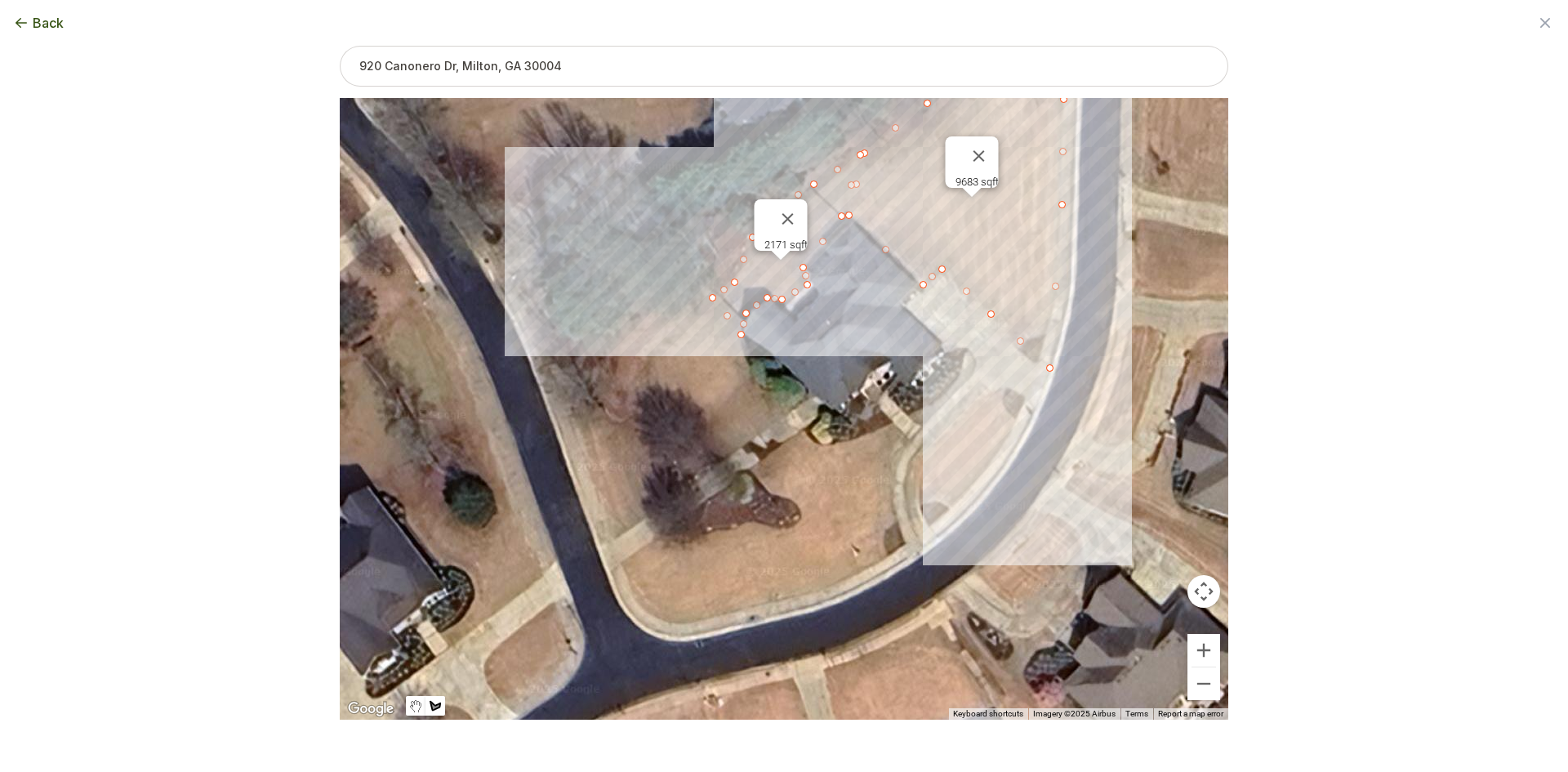
click at [533, 272] on div at bounding box center [784, 409] width 888 height 621
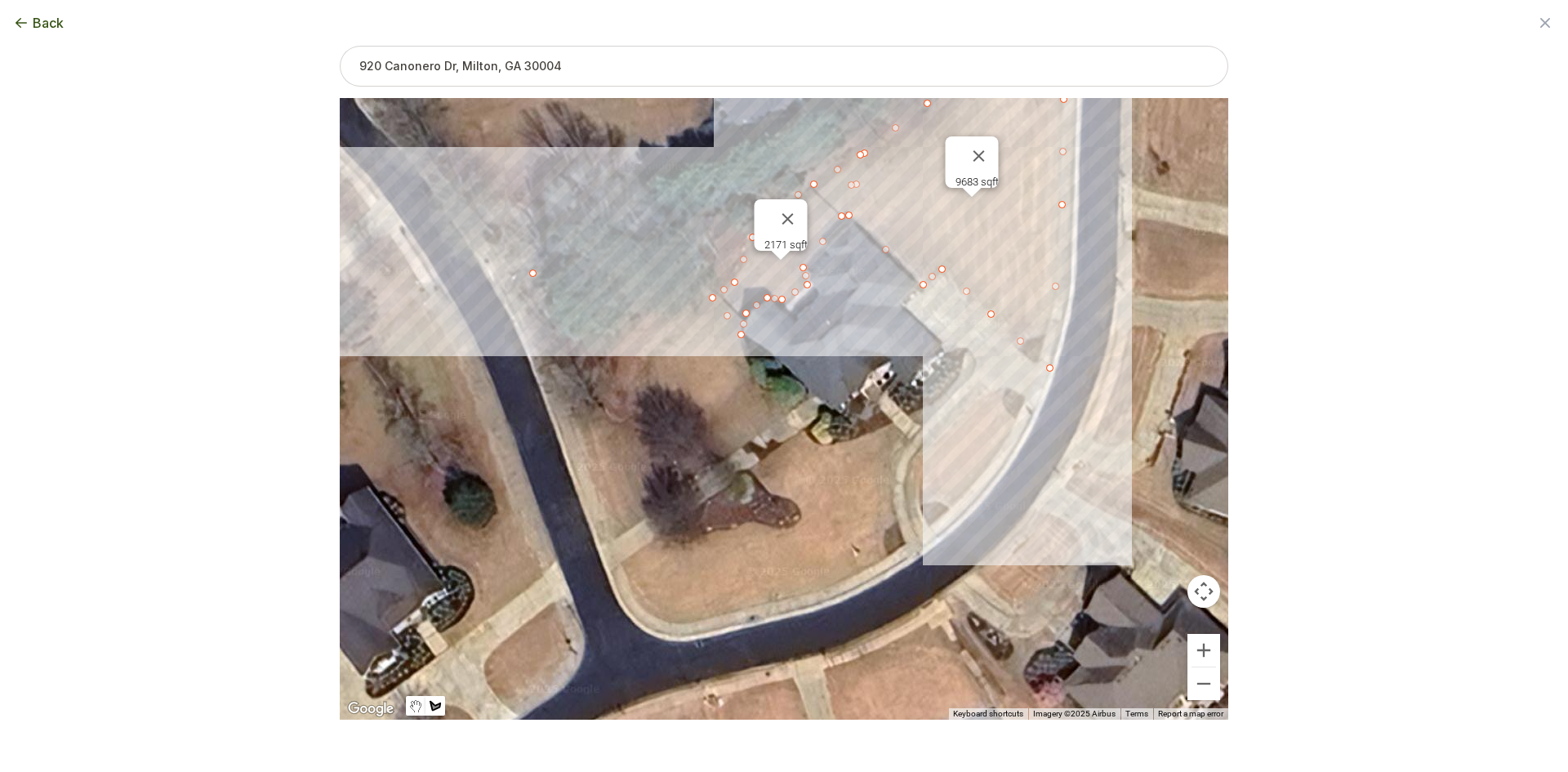
click at [504, 285] on div at bounding box center [784, 409] width 888 height 621
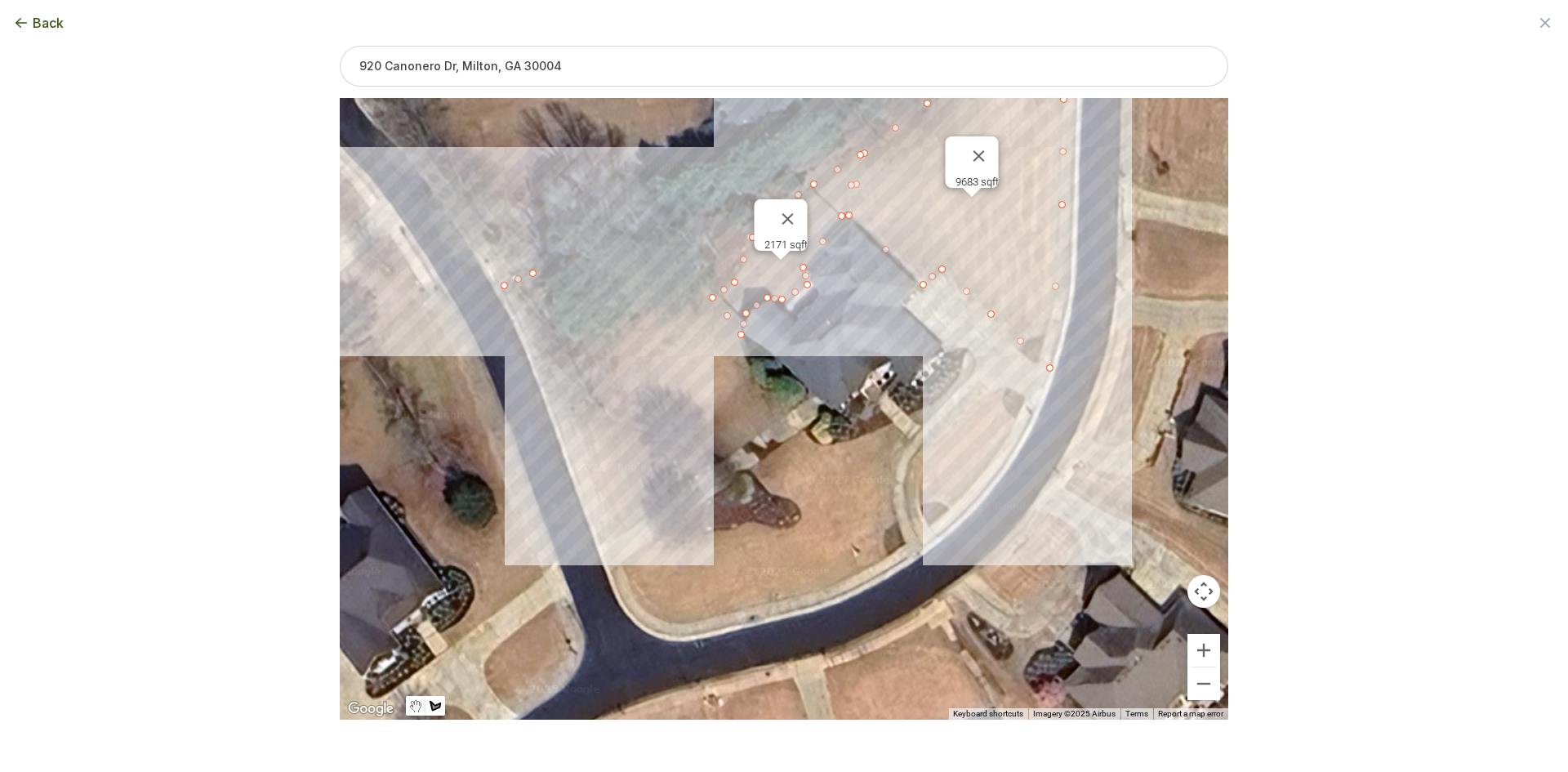
click at [547, 398] on div at bounding box center [784, 409] width 888 height 621
click at [598, 547] on div at bounding box center [784, 409] width 888 height 621
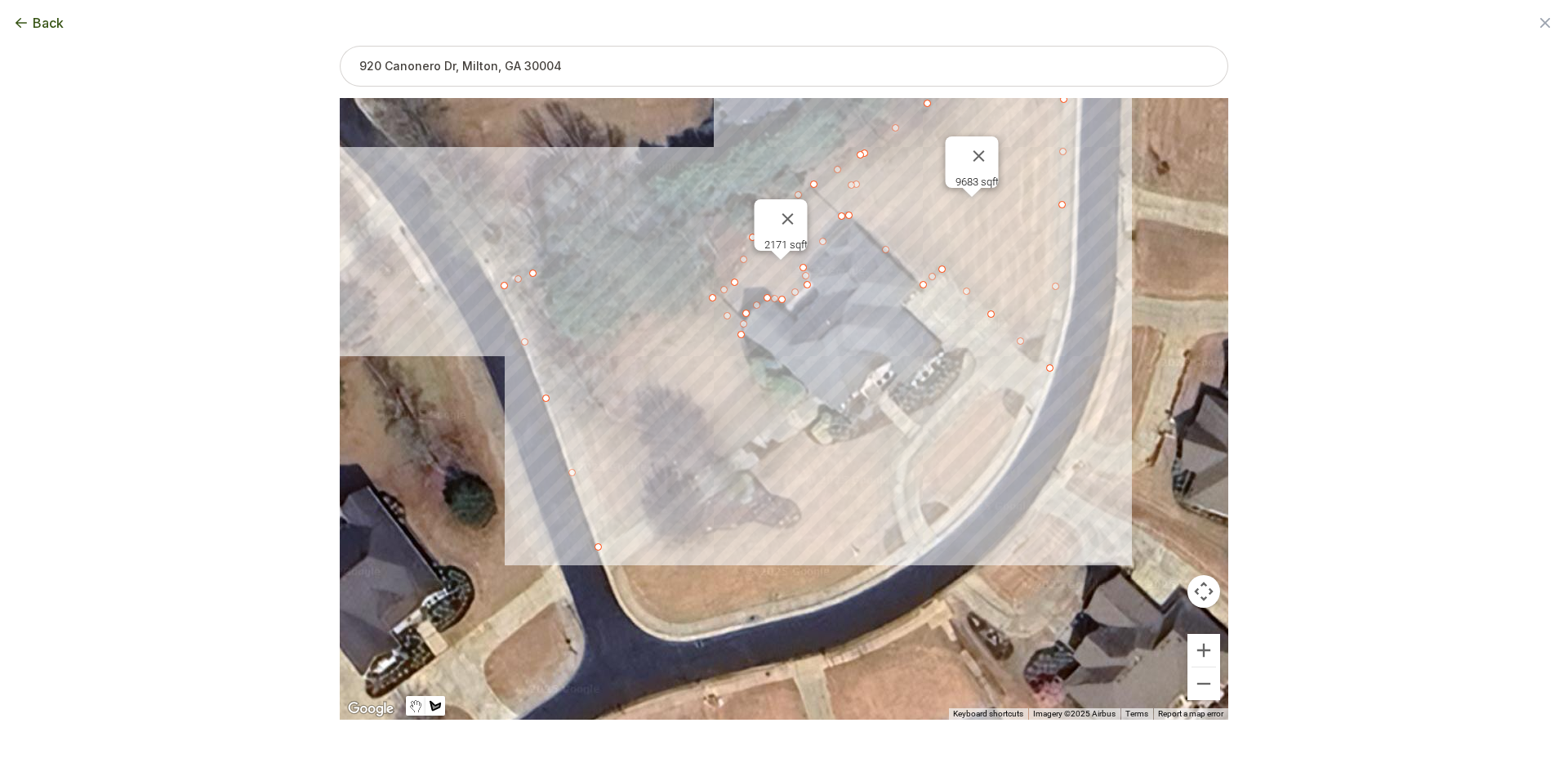
click at [793, 410] on div at bounding box center [784, 409] width 888 height 621
click at [773, 394] on div at bounding box center [784, 409] width 888 height 621
click at [750, 373] on div at bounding box center [784, 409] width 888 height 621
click at [704, 286] on div at bounding box center [784, 409] width 888 height 621
click at [620, 331] on div at bounding box center [784, 409] width 888 height 621
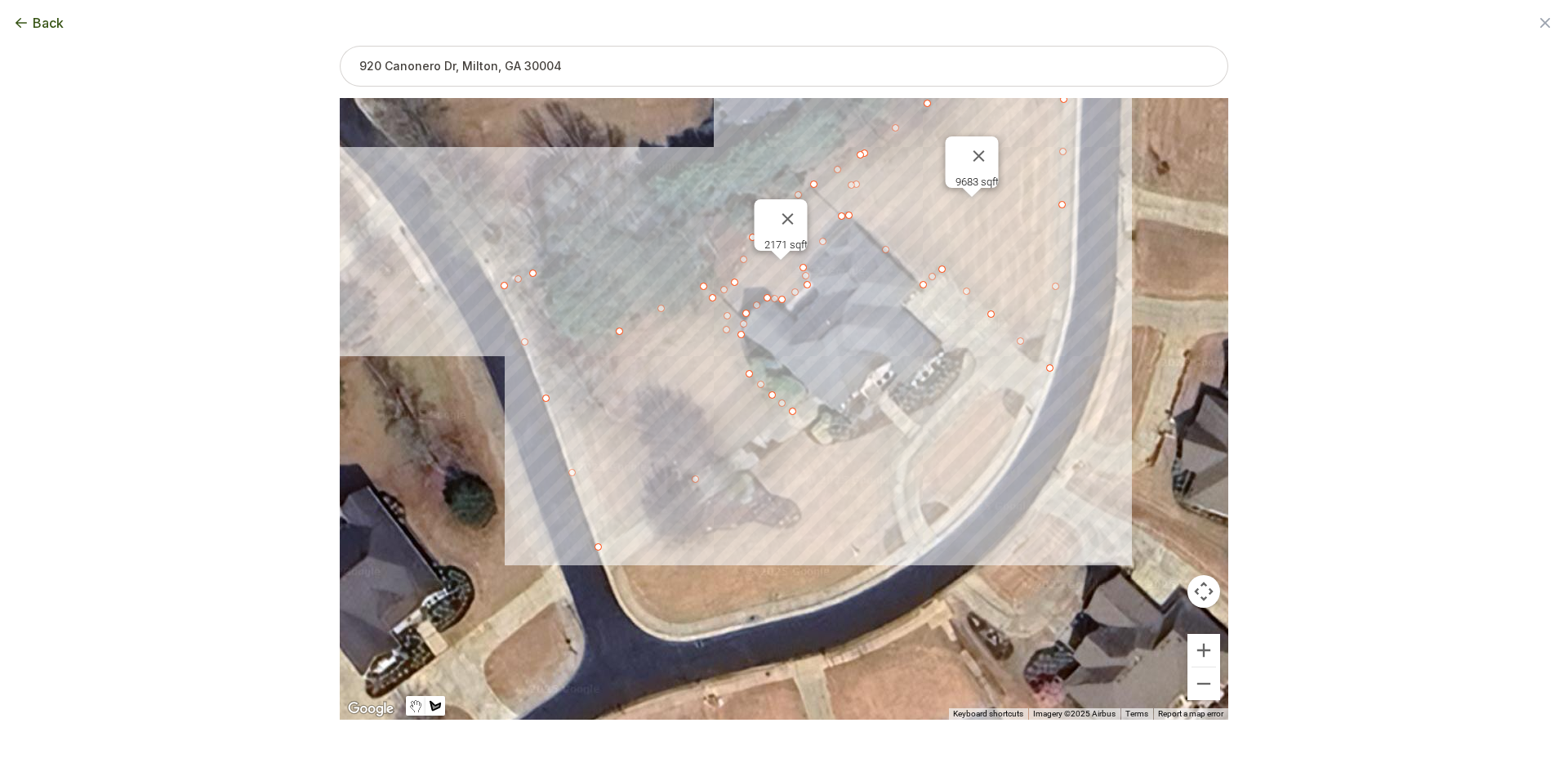
click at [574, 351] on div at bounding box center [784, 409] width 888 height 621
click at [531, 267] on div at bounding box center [784, 409] width 888 height 621
click at [532, 275] on div at bounding box center [784, 409] width 888 height 621
click at [690, 751] on button "Select another area" at bounding box center [672, 745] width 117 height 16
click at [619, 564] on div at bounding box center [784, 409] width 888 height 621
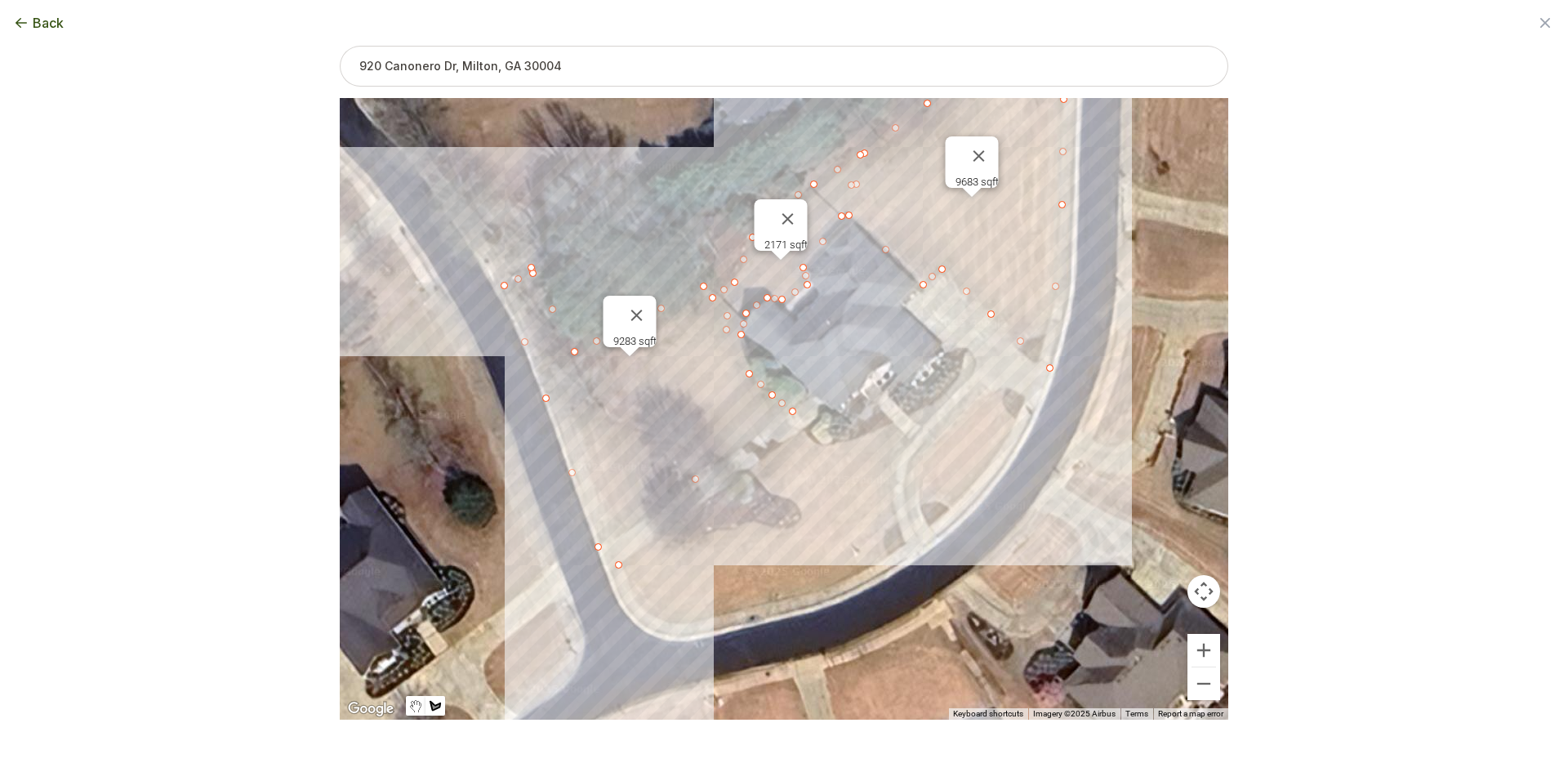
click at [632, 594] on div at bounding box center [784, 409] width 888 height 621
click at [646, 615] on div at bounding box center [784, 409] width 888 height 621
click at [664, 620] on div at bounding box center [784, 409] width 888 height 621
click at [681, 624] on div at bounding box center [784, 409] width 888 height 621
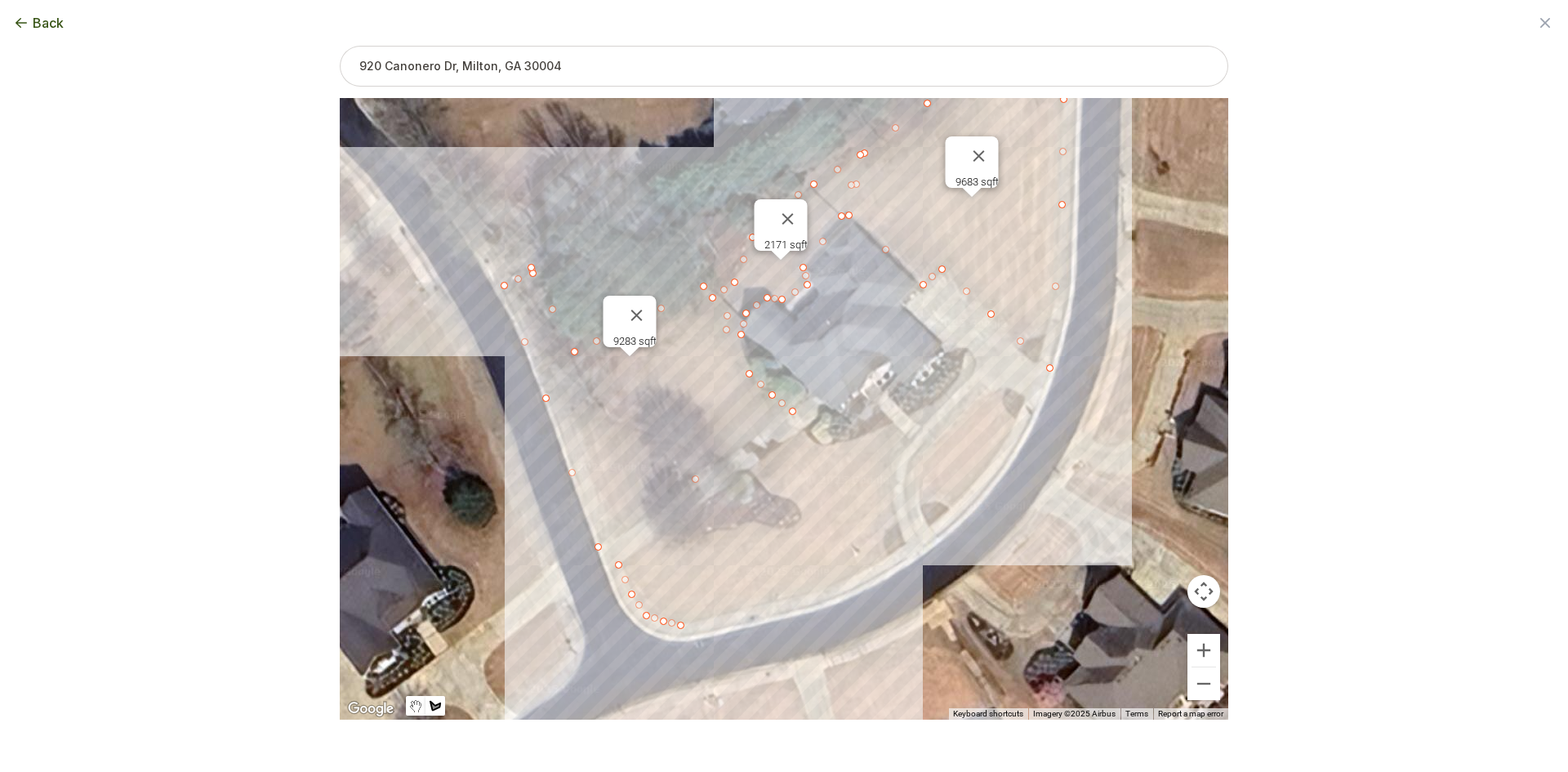
click at [733, 614] on div at bounding box center [784, 409] width 888 height 621
click at [789, 600] on div at bounding box center [784, 409] width 888 height 621
click at [849, 579] on div at bounding box center [784, 409] width 888 height 621
click at [910, 543] on div at bounding box center [784, 409] width 888 height 621
click at [936, 520] on div at bounding box center [784, 409] width 888 height 621
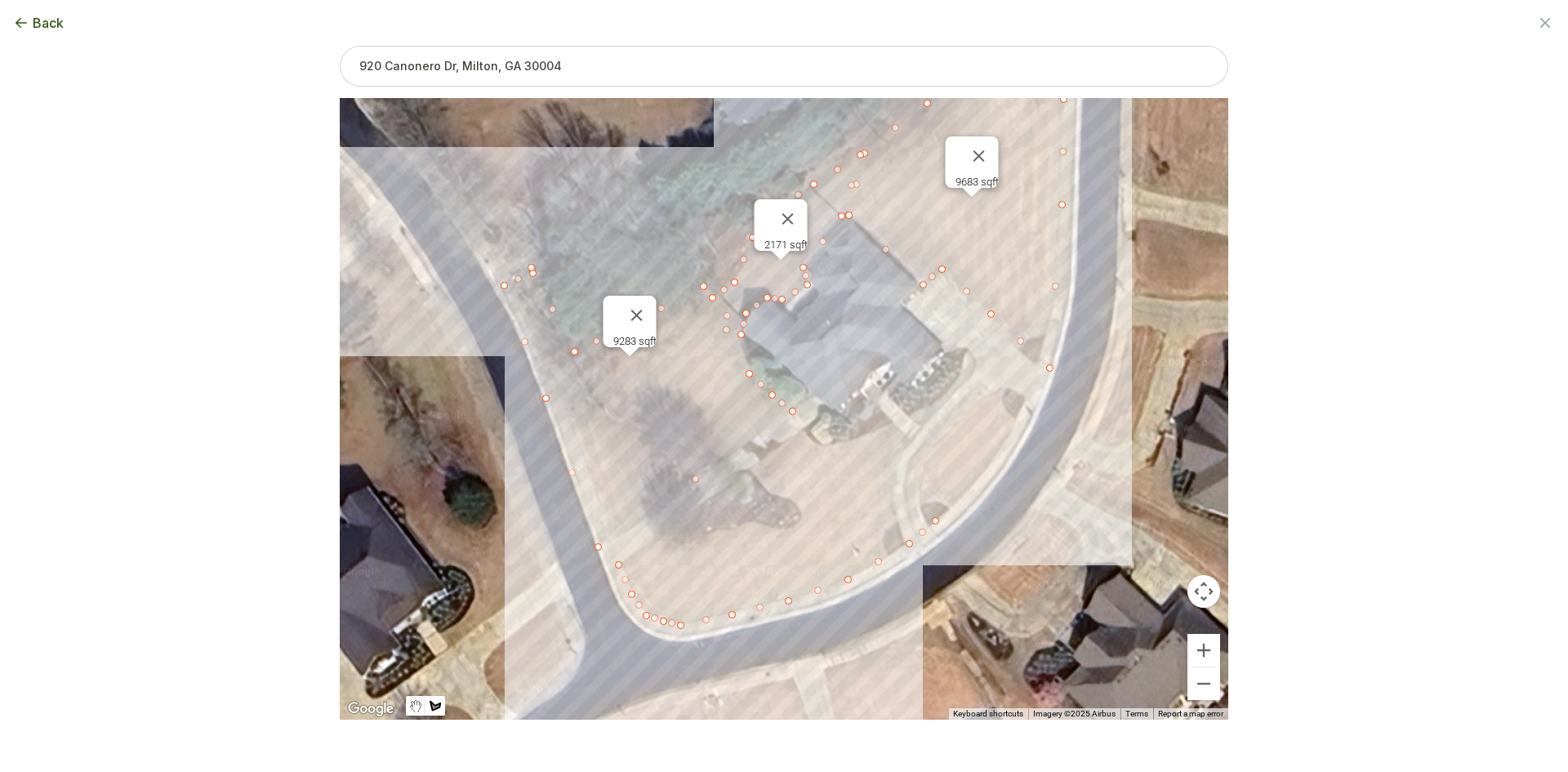
click at [995, 456] on div at bounding box center [784, 409] width 888 height 621
click at [1025, 398] on div at bounding box center [784, 409] width 888 height 621
click at [1005, 386] on div at bounding box center [784, 409] width 888 height 621
click at [976, 400] on div at bounding box center [784, 409] width 888 height 621
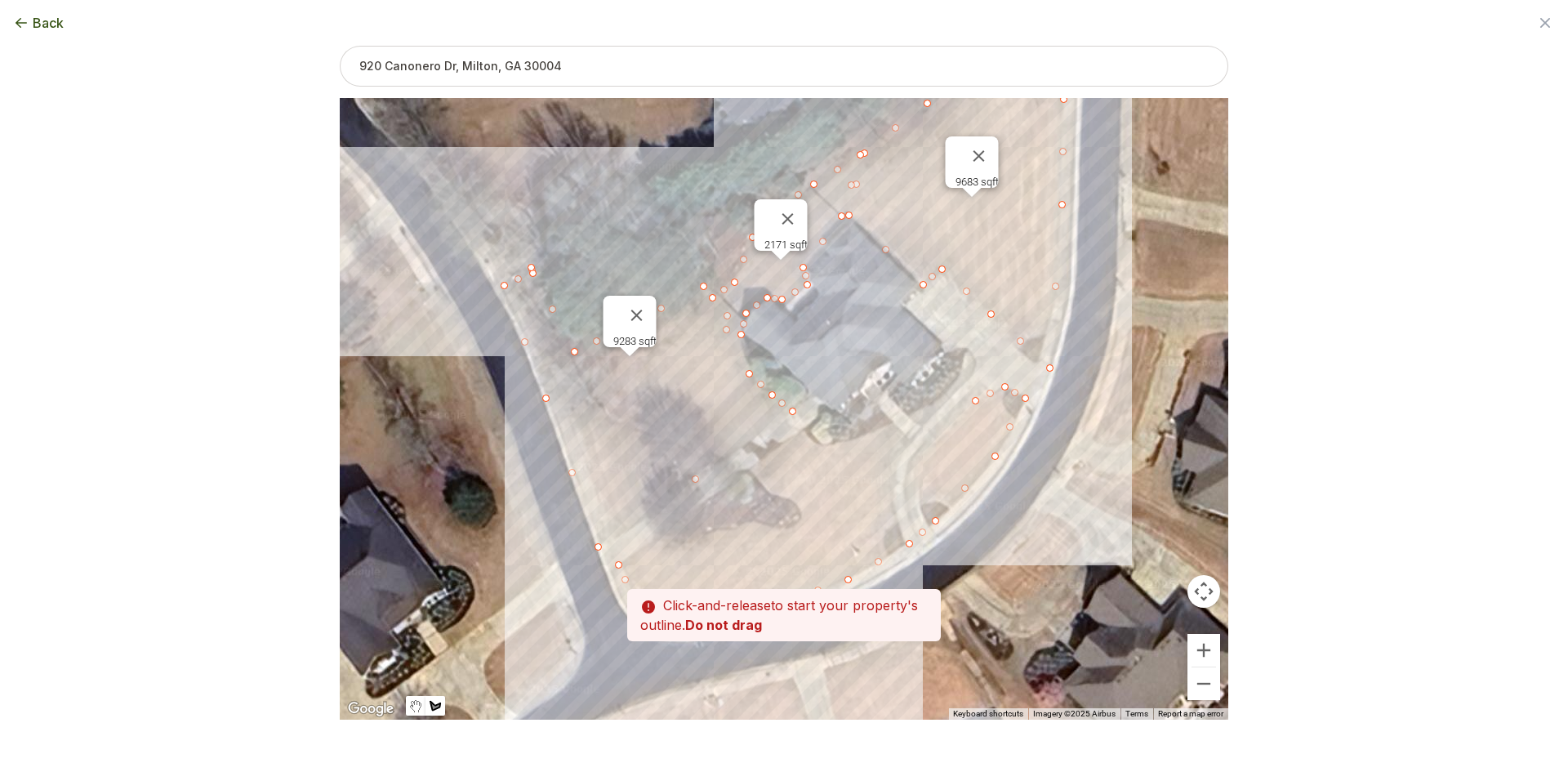
click at [944, 433] on div at bounding box center [784, 409] width 888 height 621
click at [913, 463] on div at bounding box center [784, 409] width 888 height 621
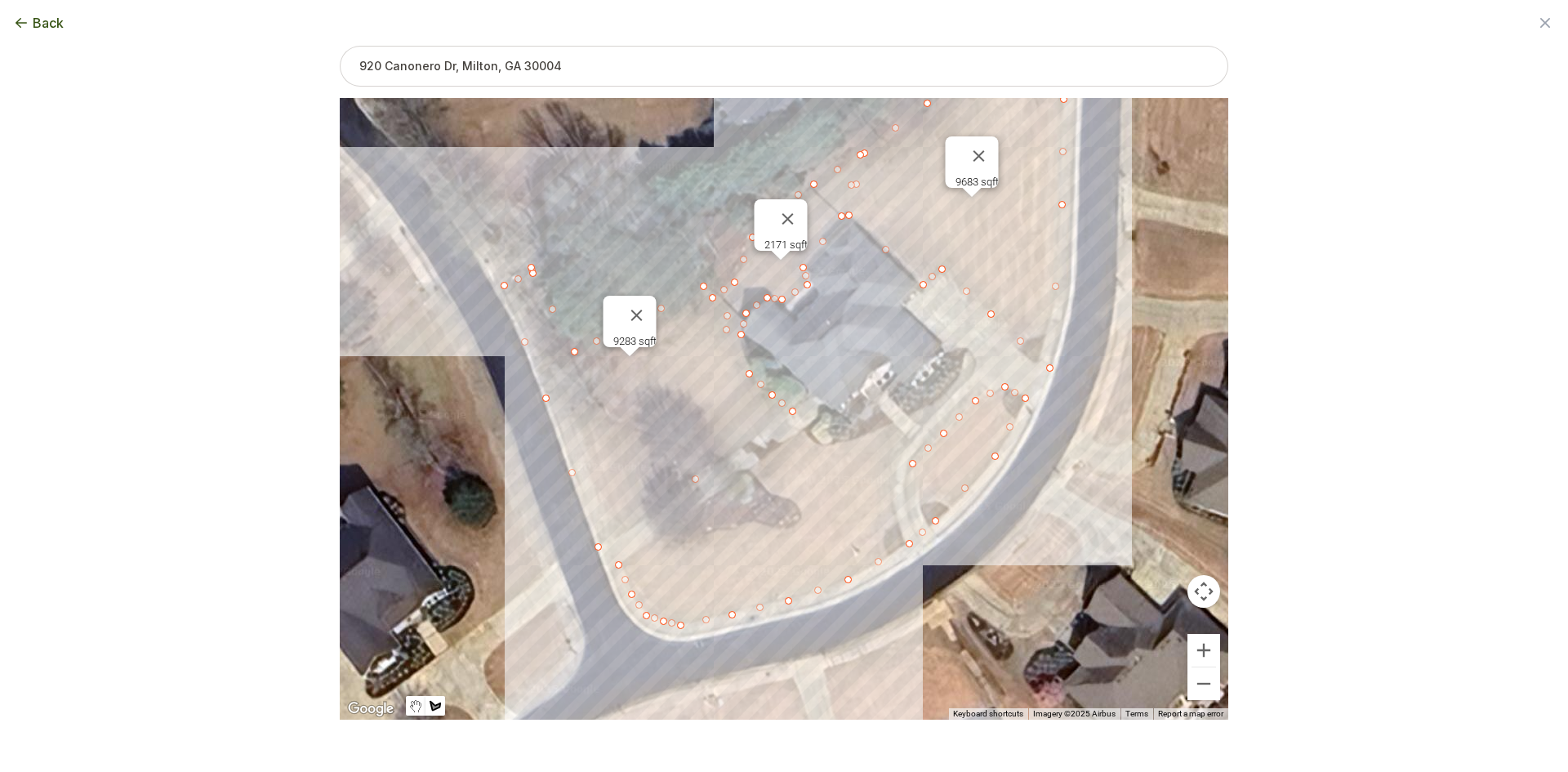
click at [893, 426] on div at bounding box center [784, 409] width 888 height 621
click at [848, 443] on div at bounding box center [784, 409] width 888 height 621
click at [818, 448] on div at bounding box center [784, 409] width 888 height 621
click at [807, 432] on div at bounding box center [784, 409] width 888 height 621
click at [751, 466] on div at bounding box center [784, 409] width 888 height 621
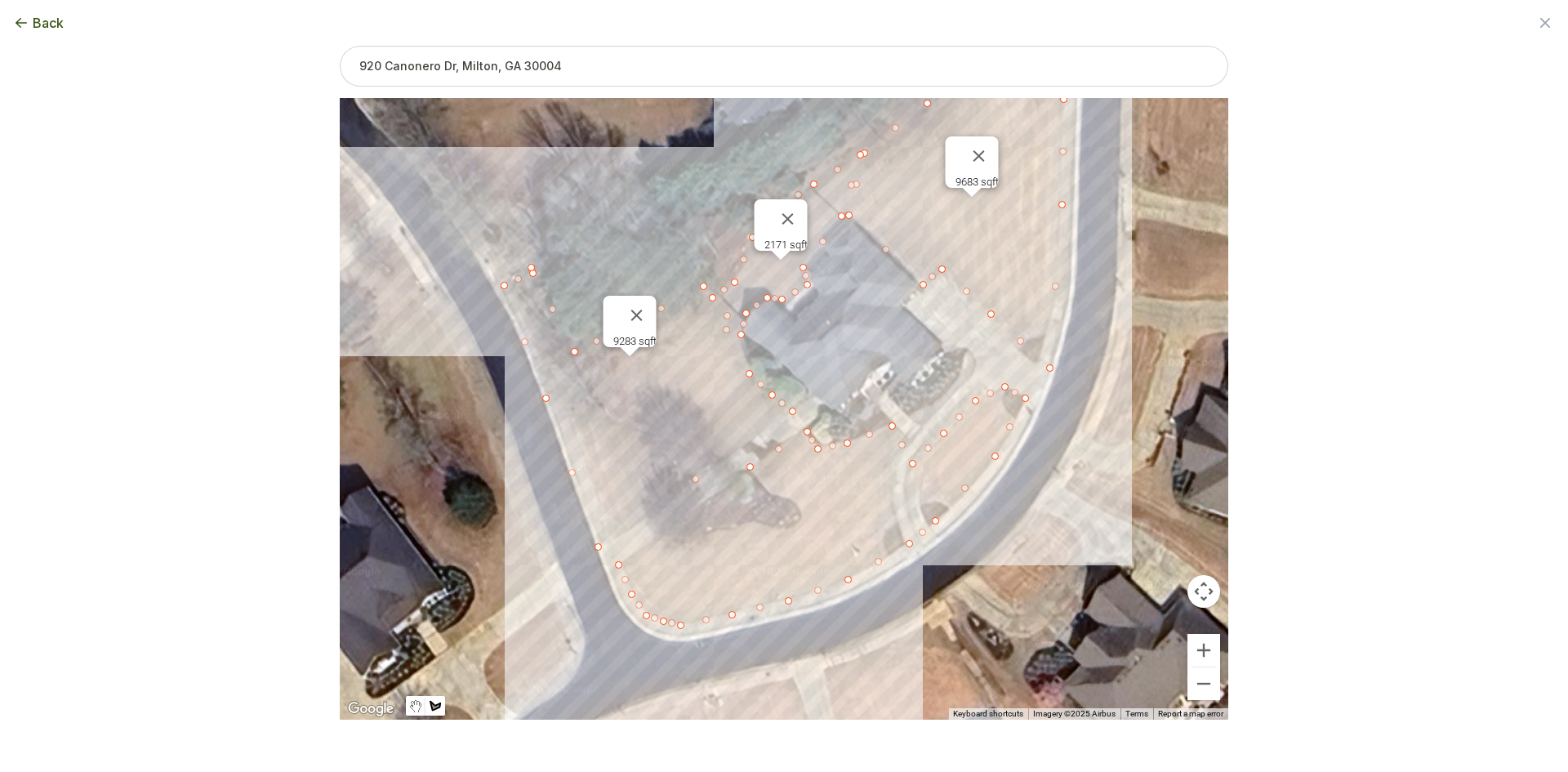
click at [756, 481] on div at bounding box center [784, 409] width 888 height 621
click at [766, 488] on div at bounding box center [784, 409] width 888 height 621
drag, startPoint x: 777, startPoint y: 497, endPoint x: 785, endPoint y: 500, distance: 8.5
click at [778, 497] on div at bounding box center [784, 409] width 888 height 621
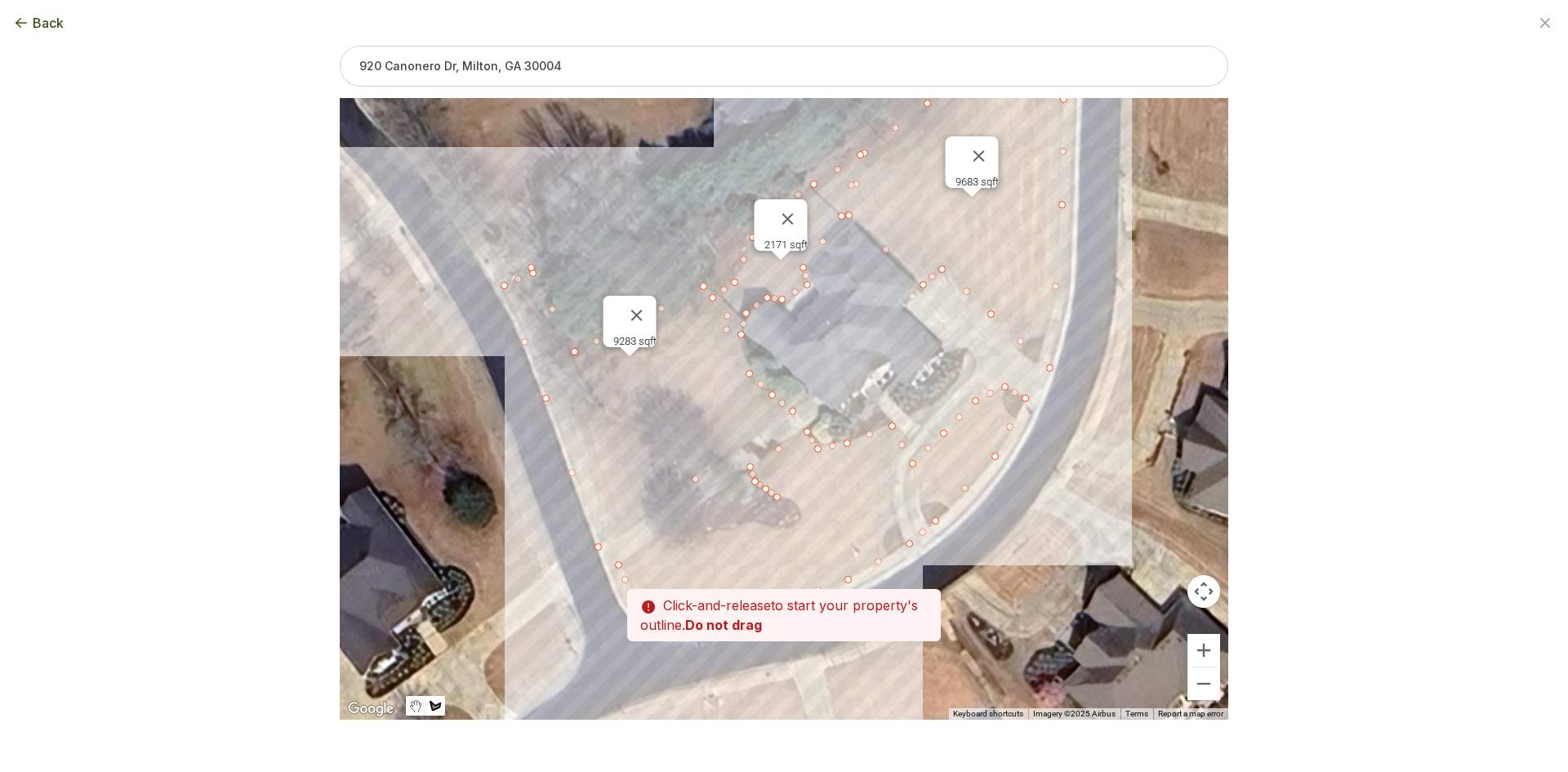
click at [800, 505] on div at bounding box center [784, 409] width 888 height 621
click at [806, 514] on div at bounding box center [784, 409] width 888 height 621
click at [796, 524] on div at bounding box center [784, 409] width 888 height 621
click at [781, 526] on div at bounding box center [784, 409] width 888 height 621
click at [748, 521] on div at bounding box center [784, 409] width 888 height 621
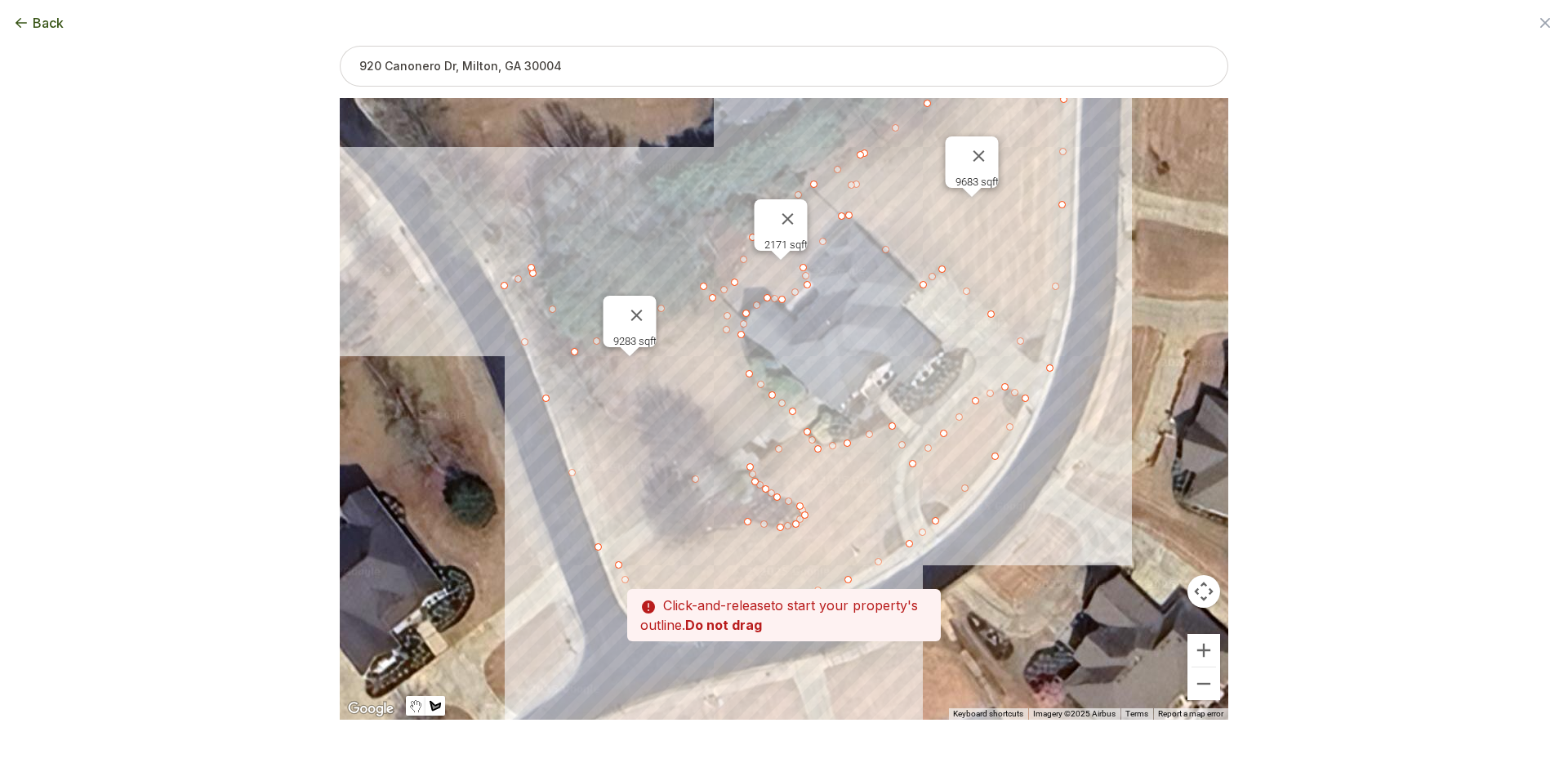
click at [707, 530] on div at bounding box center [784, 409] width 888 height 621
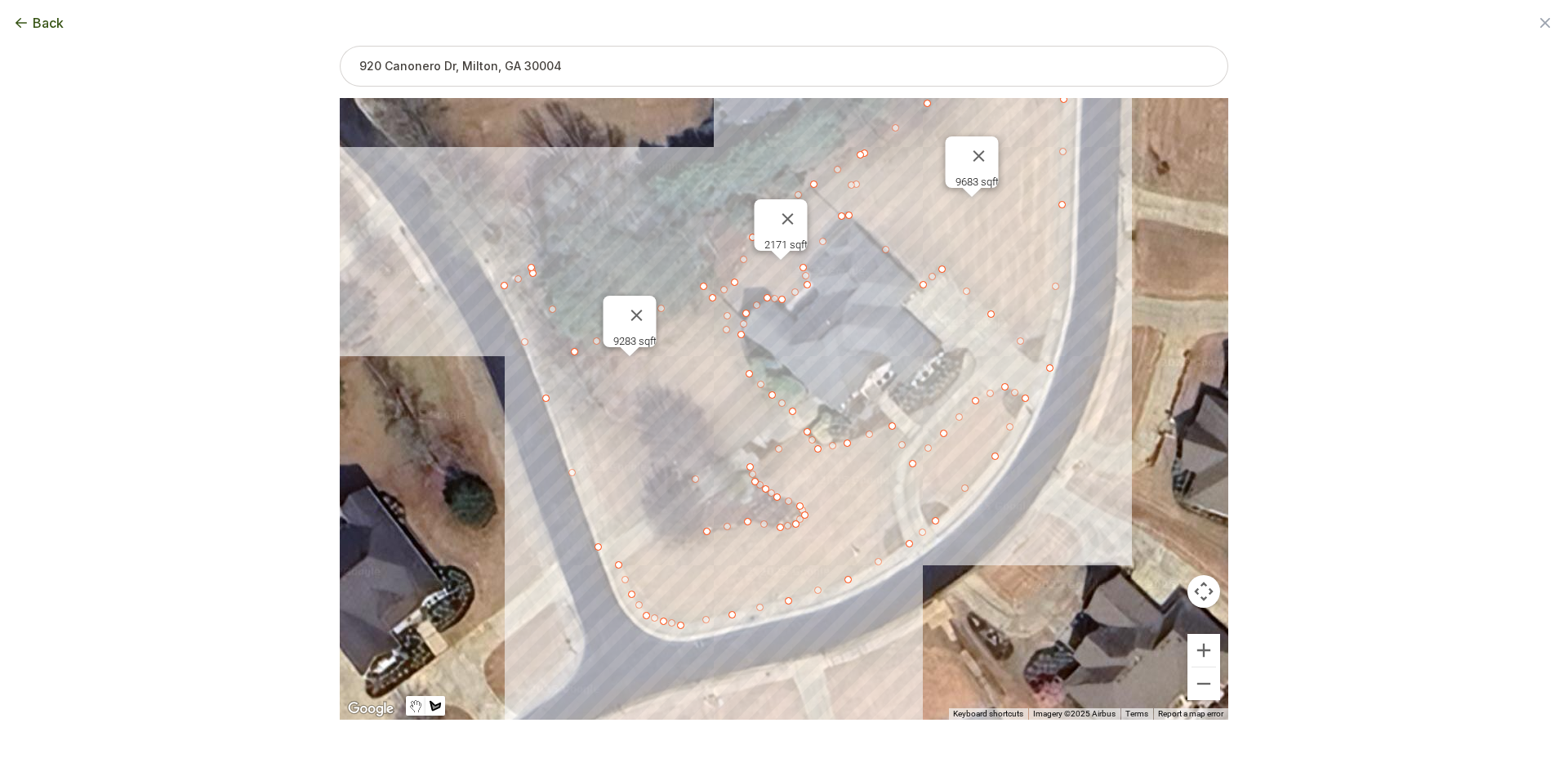
click at [679, 542] on div at bounding box center [784, 409] width 888 height 621
click at [665, 530] on div at bounding box center [784, 409] width 888 height 621
click at [617, 563] on div at bounding box center [784, 409] width 888 height 621
type input "30579"
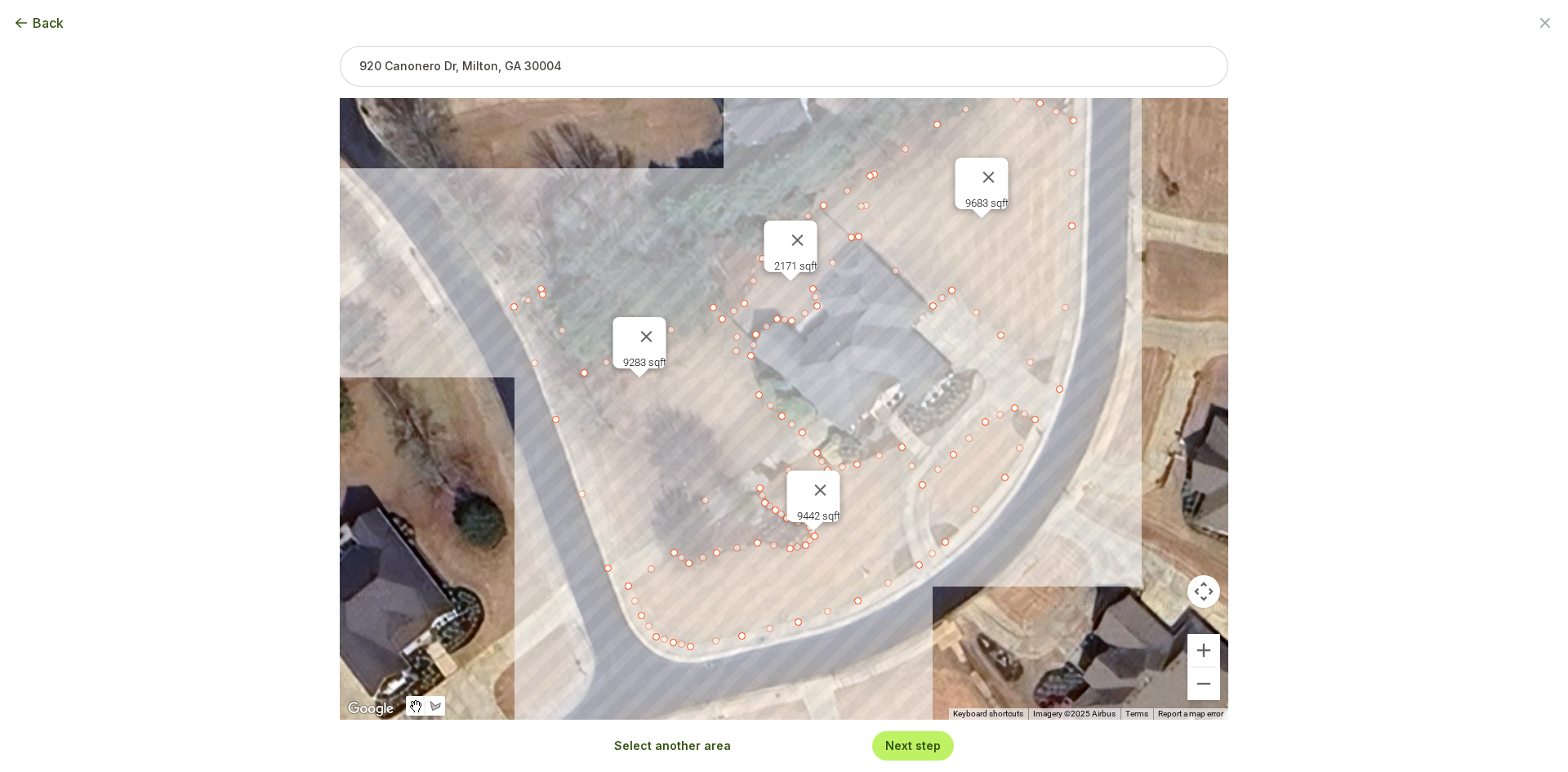
drag, startPoint x: 498, startPoint y: 550, endPoint x: 510, endPoint y: 581, distance: 33.2
click at [510, 581] on div "9683 sqft 2171 sqft 9283 sqft 9442 sqft" at bounding box center [784, 409] width 888 height 621
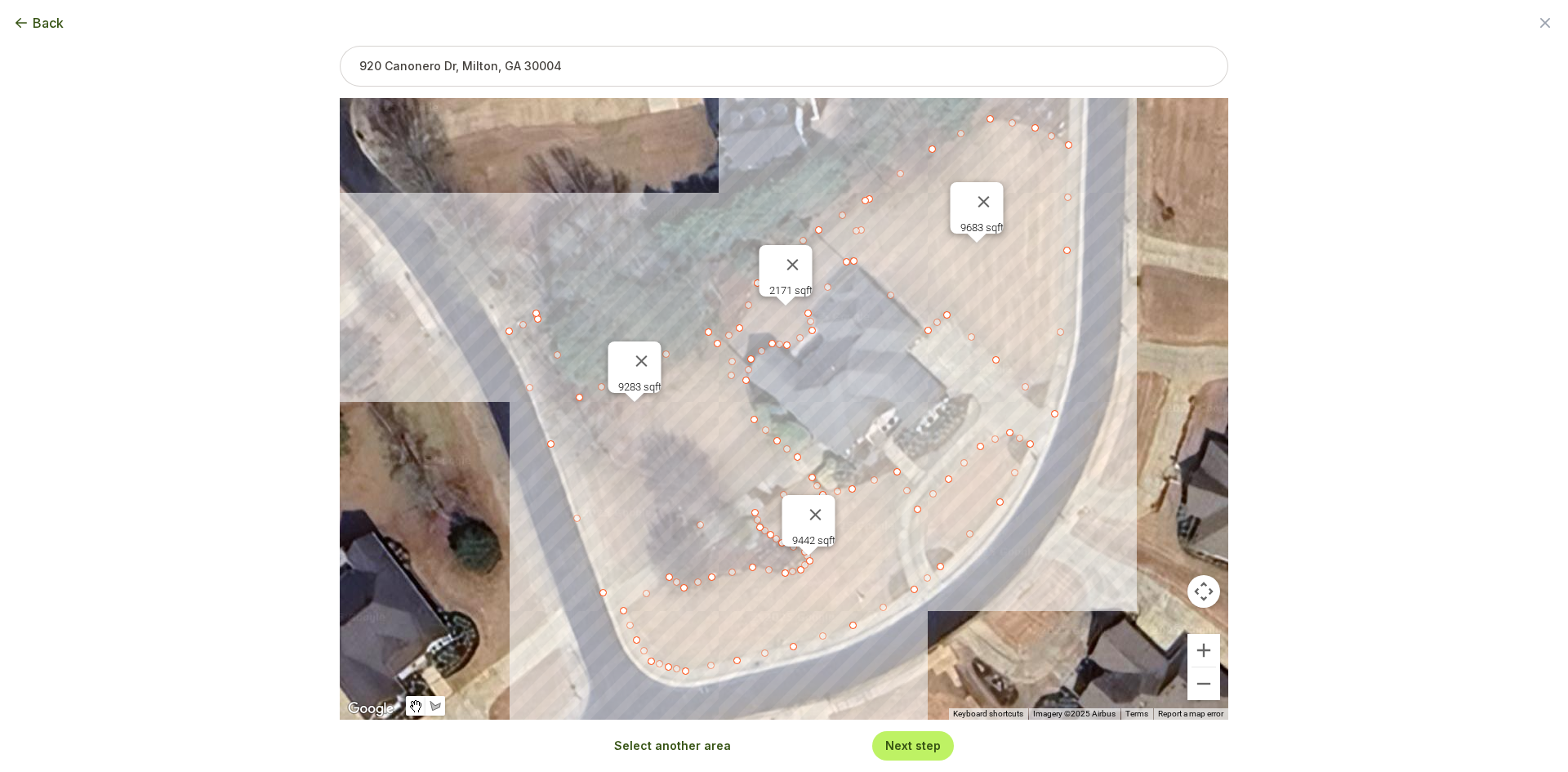
drag, startPoint x: 498, startPoint y: 510, endPoint x: 492, endPoint y: 530, distance: 20.9
click at [492, 530] on div "9683 sqft 2171 sqft 9283 sqft 9442 sqft" at bounding box center [784, 409] width 888 height 621
